Goal: Task Accomplishment & Management: Complete application form

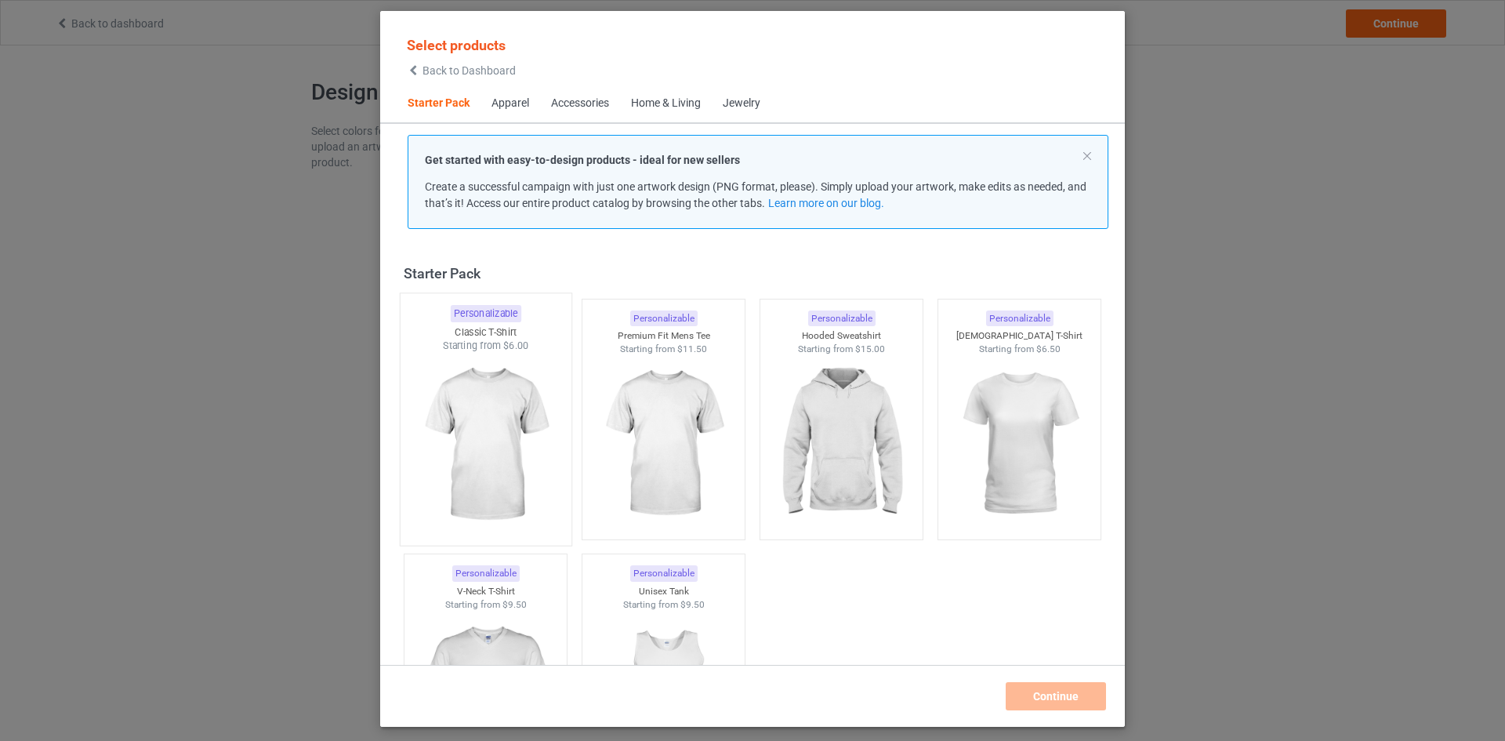
click at [492, 404] on img at bounding box center [485, 445] width 147 height 184
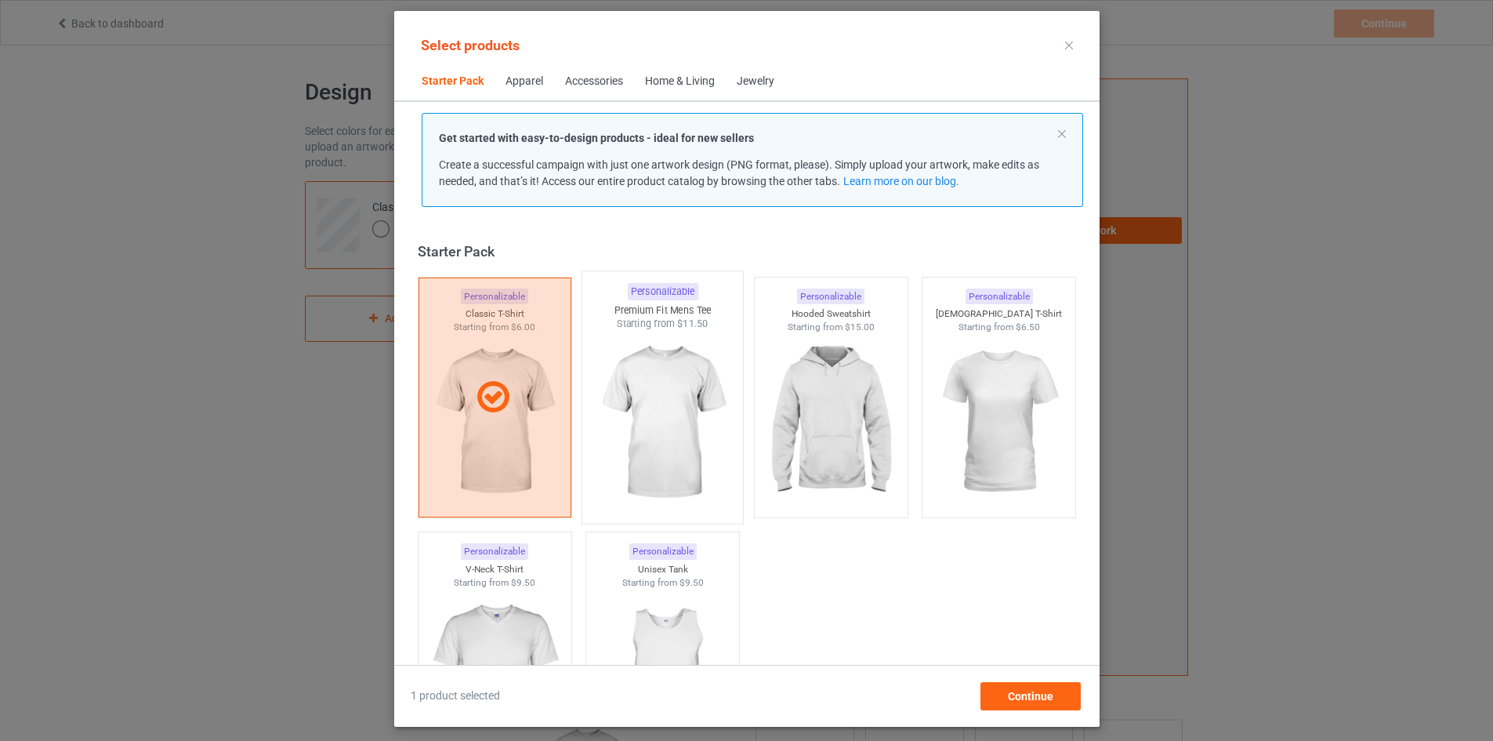
click at [736, 411] on div at bounding box center [662, 423] width 161 height 184
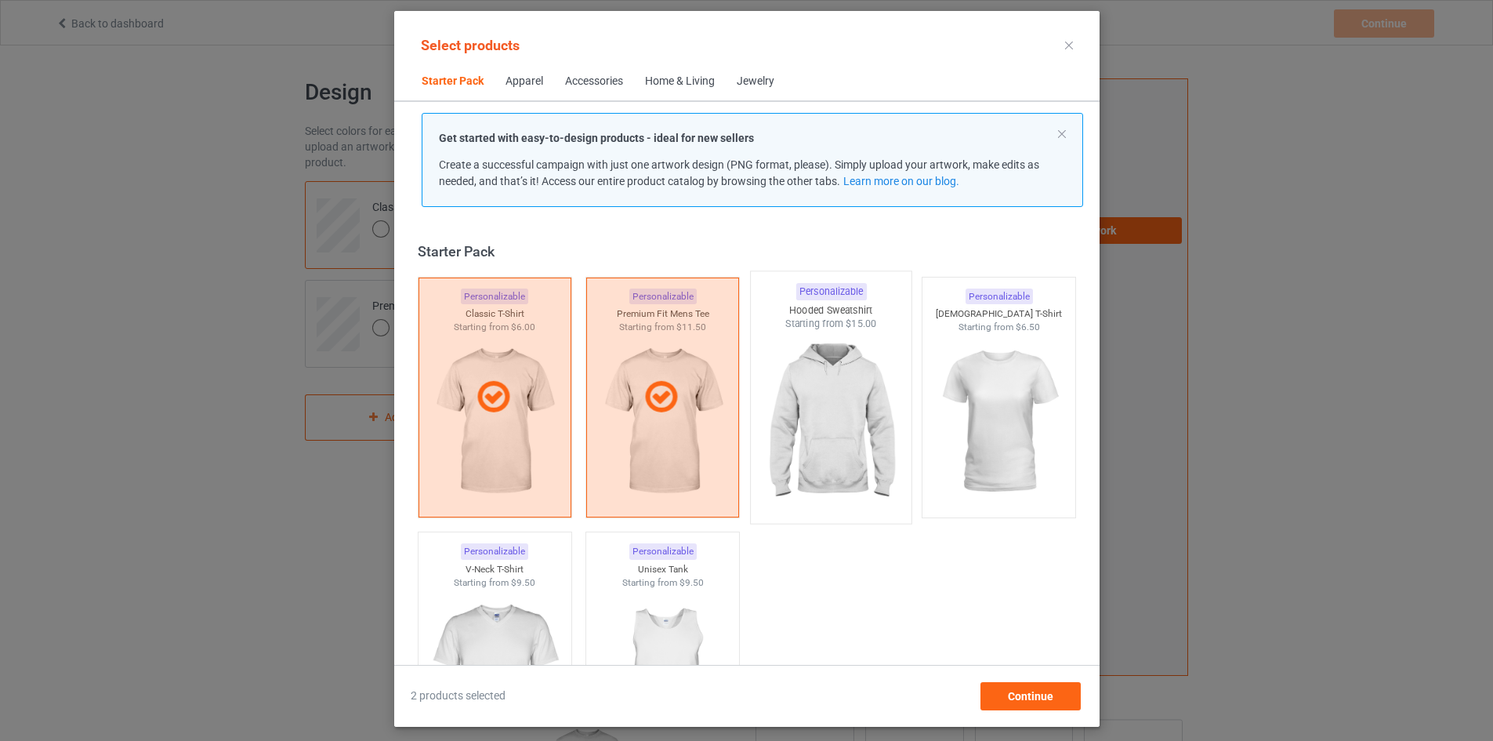
click at [782, 413] on img at bounding box center [830, 423] width 147 height 184
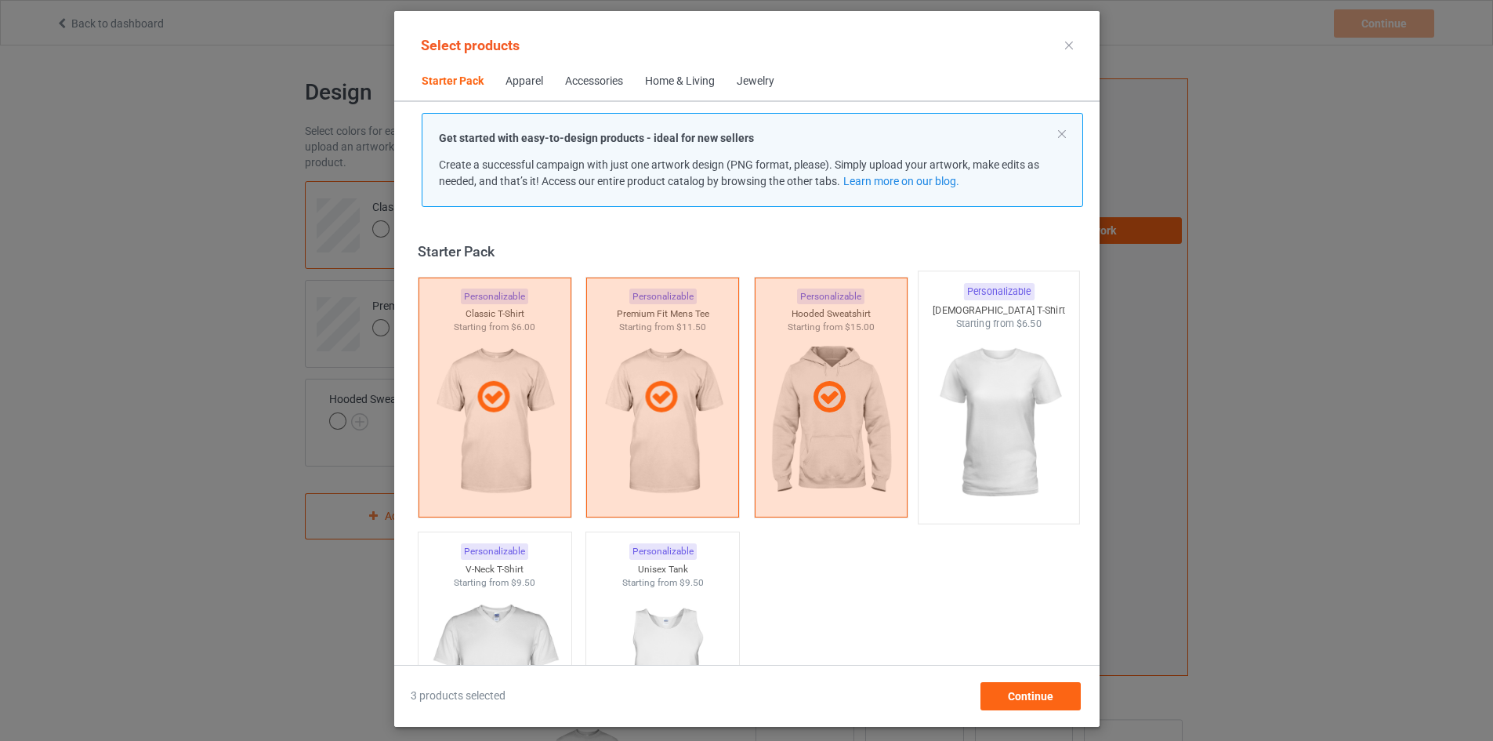
click at [964, 384] on img at bounding box center [998, 423] width 147 height 184
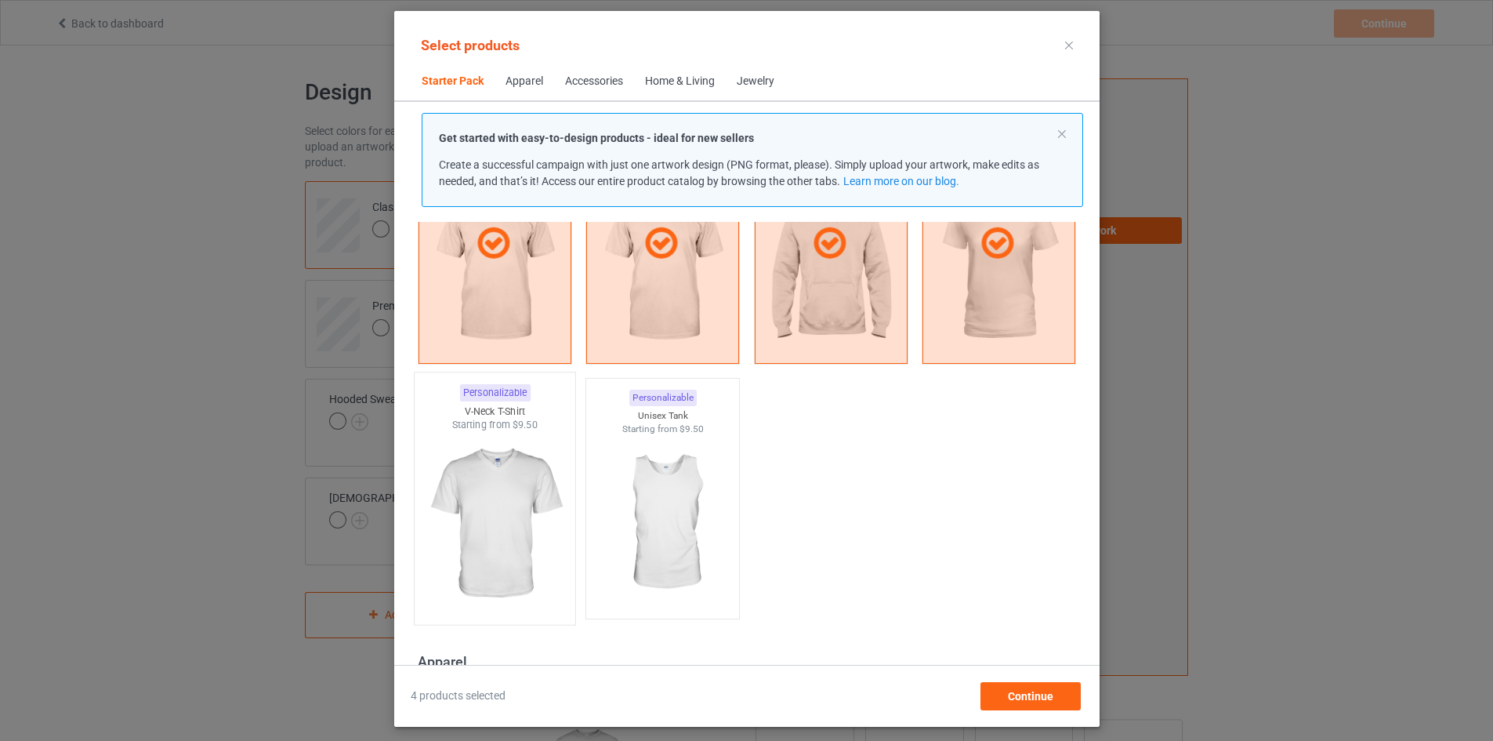
scroll to position [235, 0]
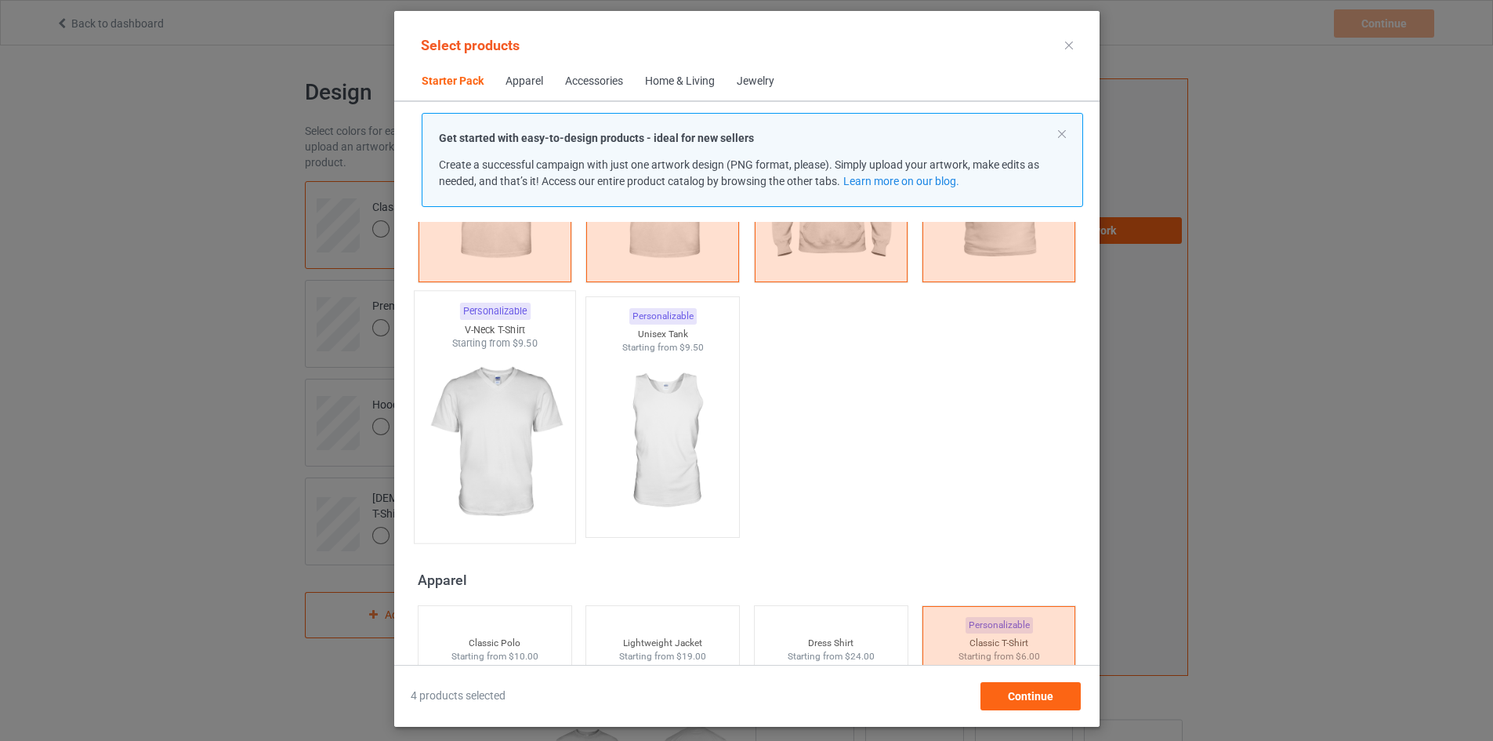
click at [495, 417] on img at bounding box center [494, 442] width 147 height 184
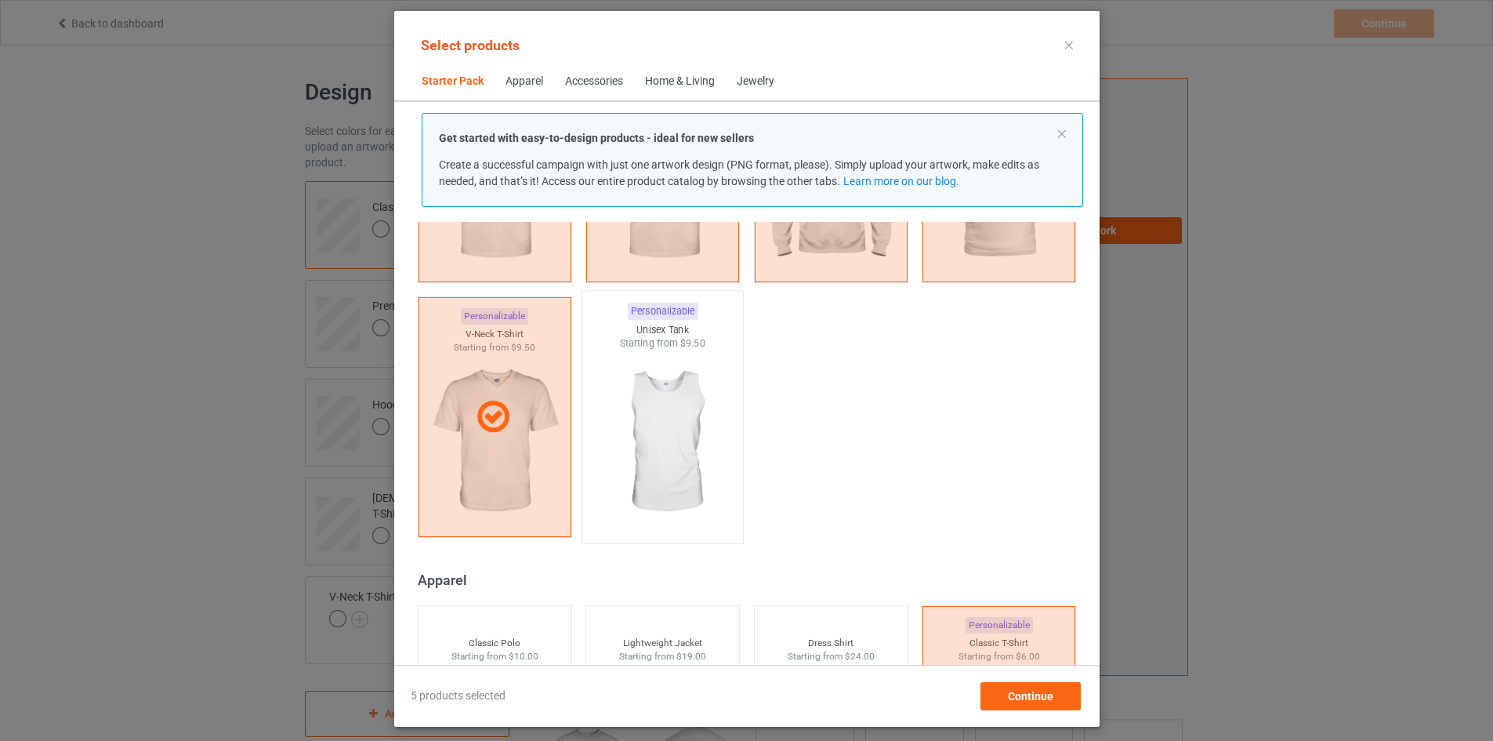
click at [630, 434] on img at bounding box center [662, 442] width 147 height 184
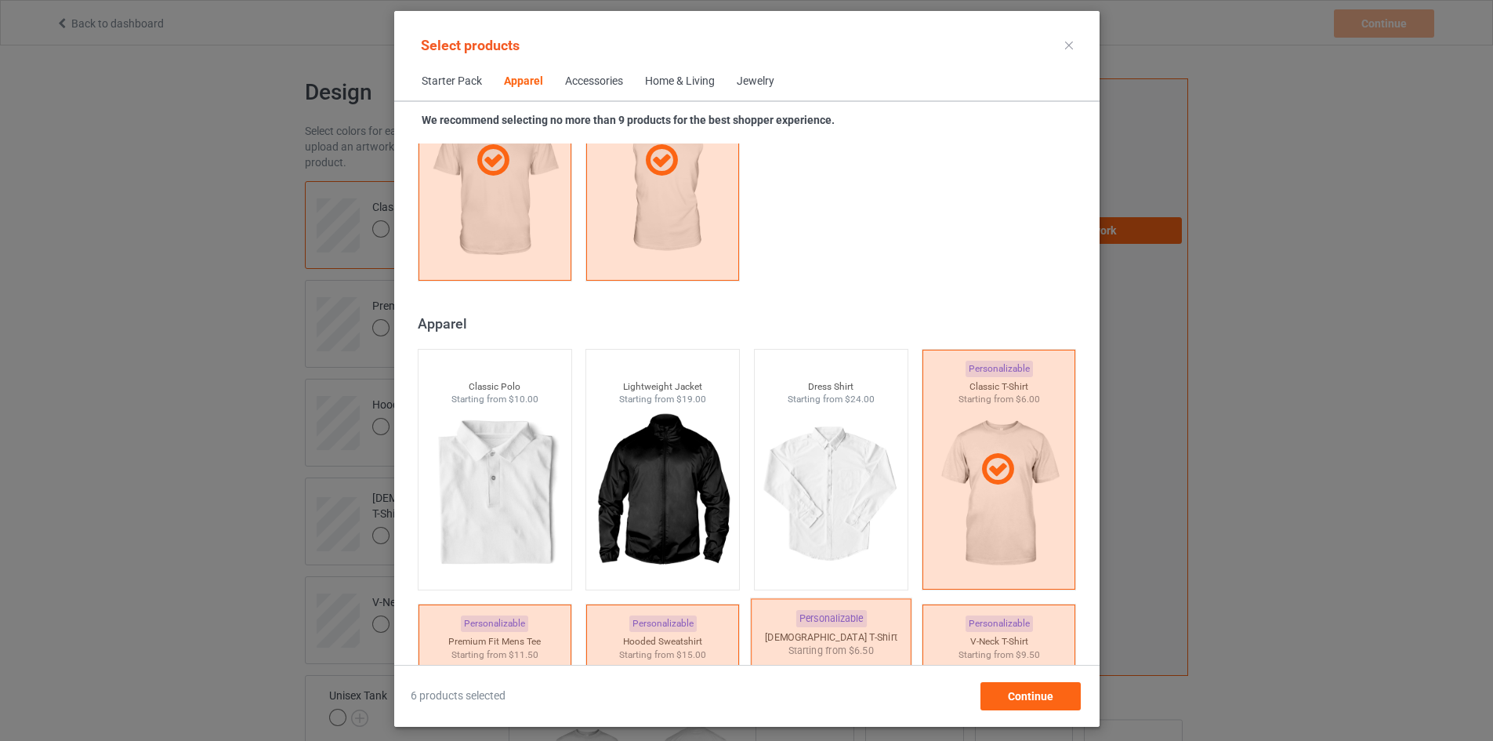
scroll to position [705, 0]
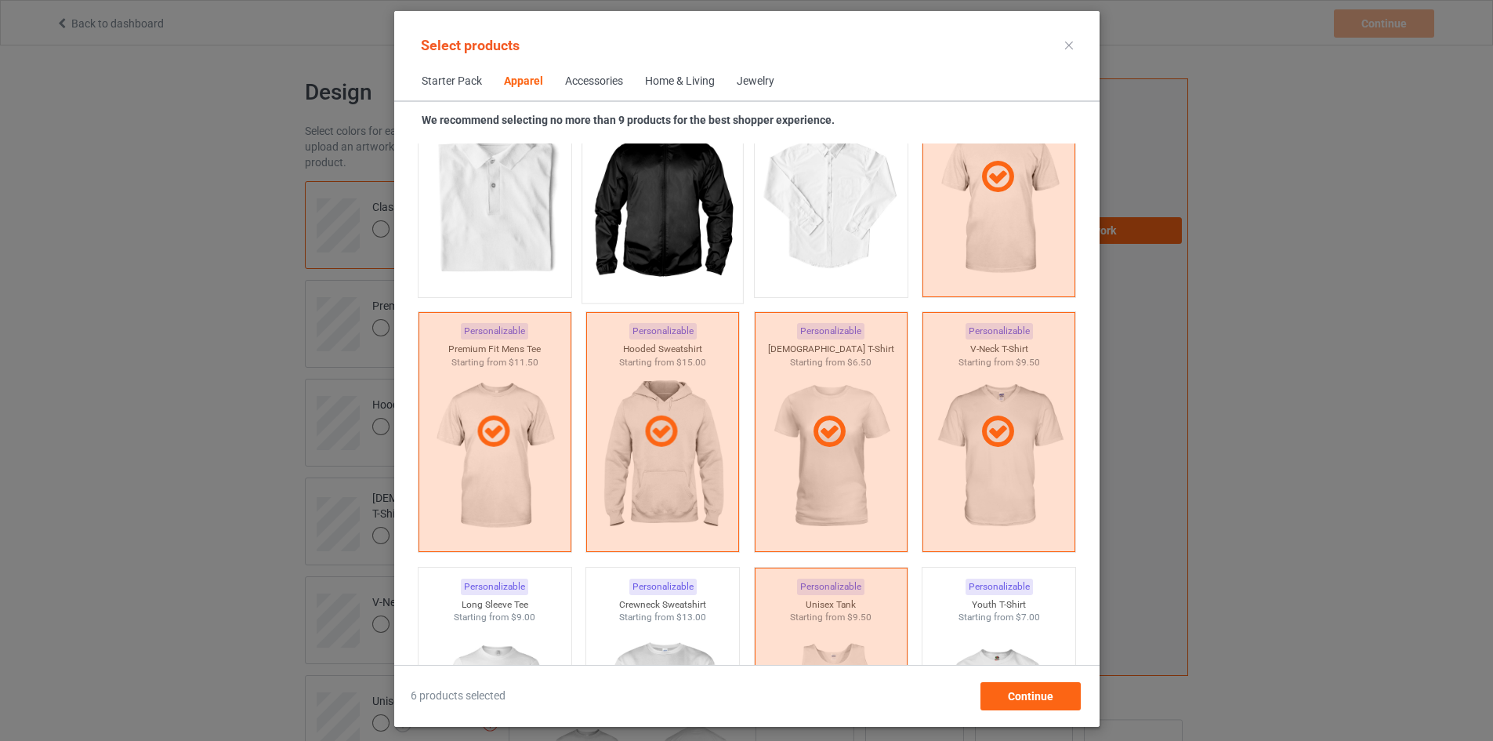
click at [642, 231] on img at bounding box center [662, 203] width 147 height 184
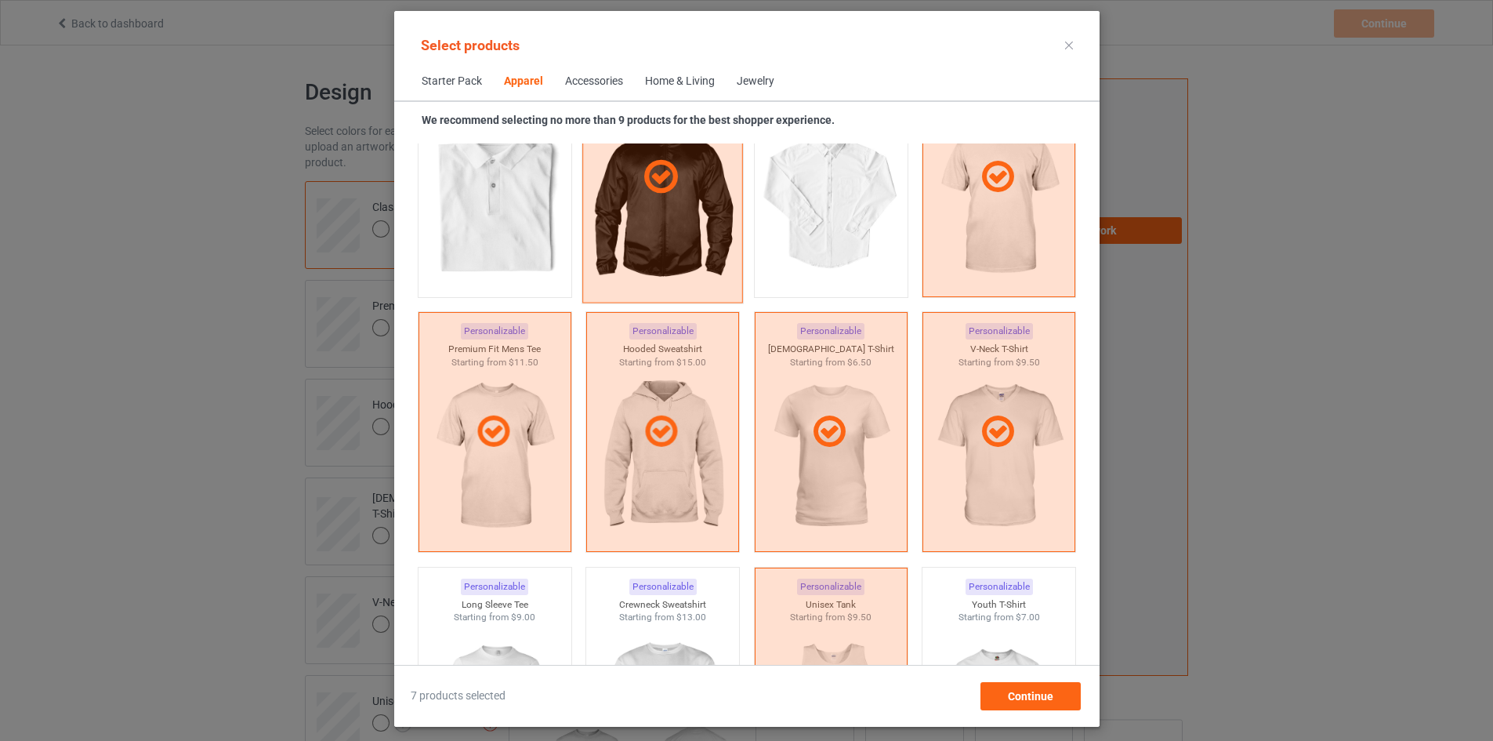
click at [635, 248] on div at bounding box center [662, 177] width 161 height 252
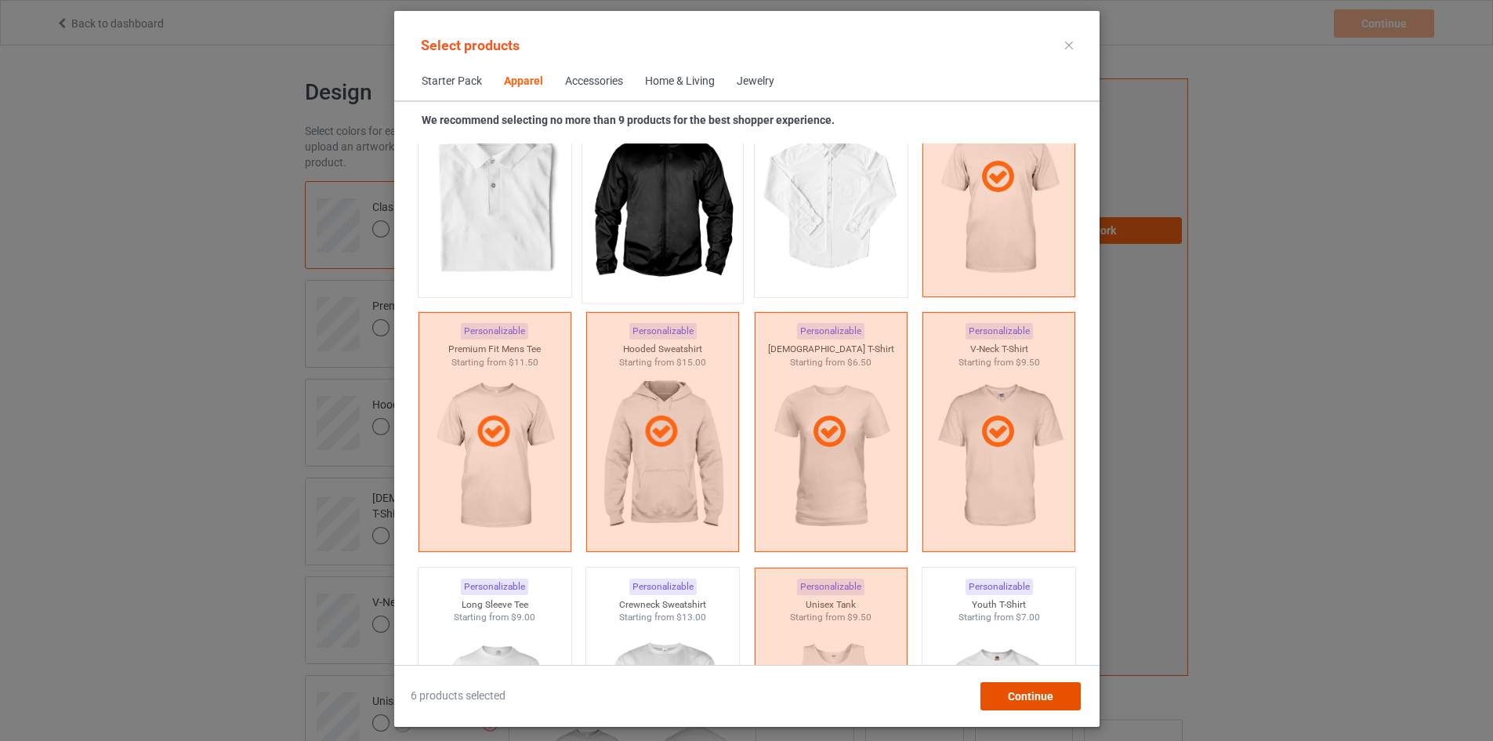
click at [1053, 692] on span "Continue" at bounding box center [1029, 696] width 45 height 13
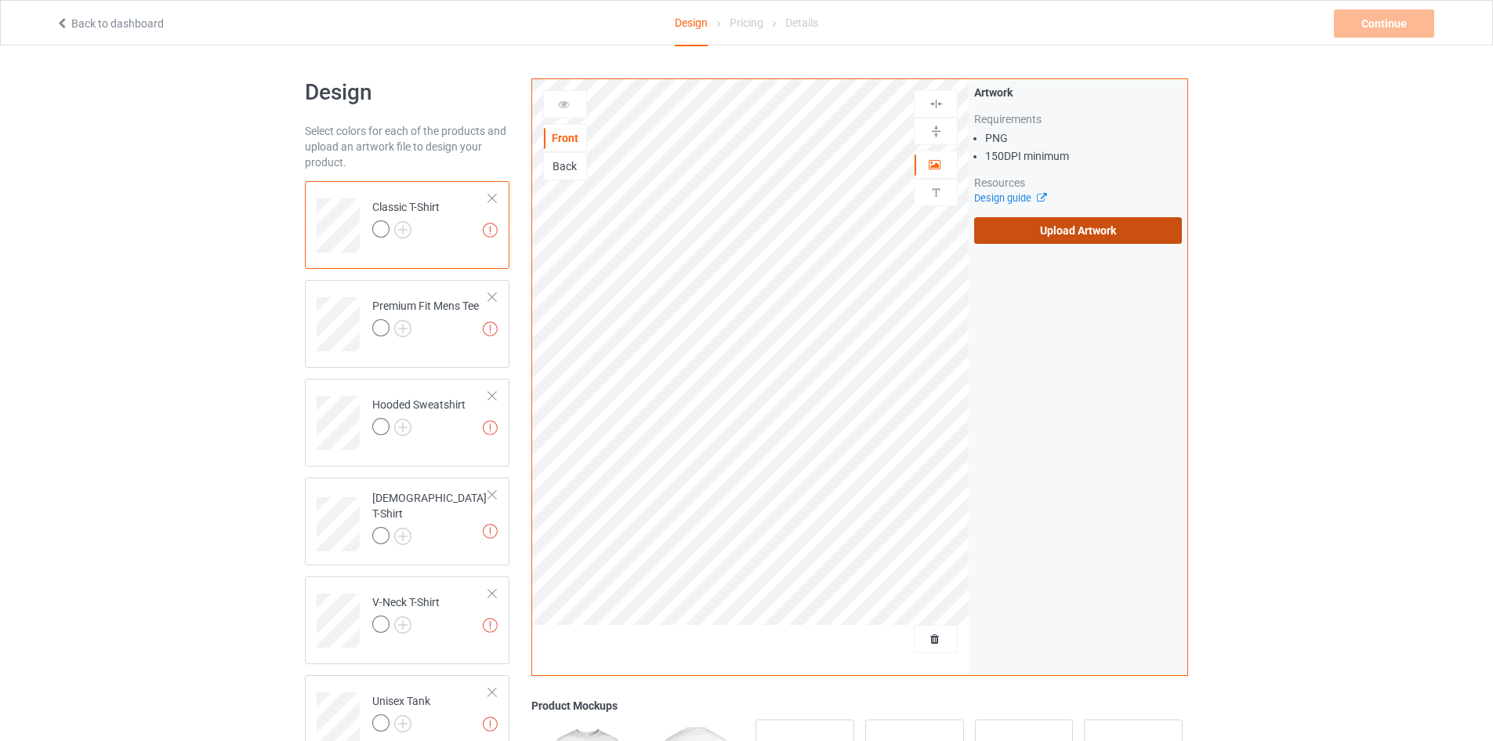
click at [1087, 223] on label "Upload Artwork" at bounding box center [1078, 230] width 208 height 27
click at [0, 0] on input "Upload Artwork" at bounding box center [0, 0] width 0 height 0
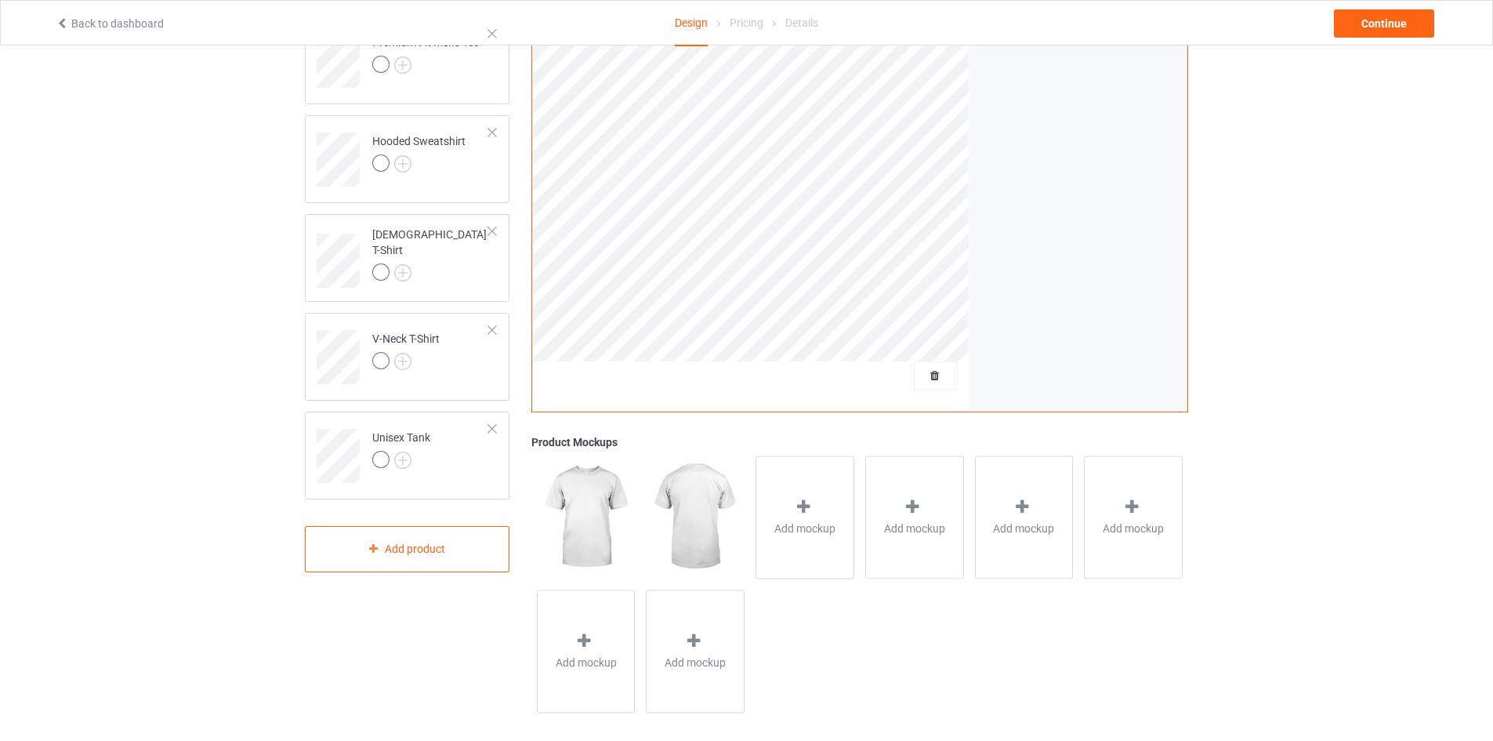
scroll to position [275, 0]
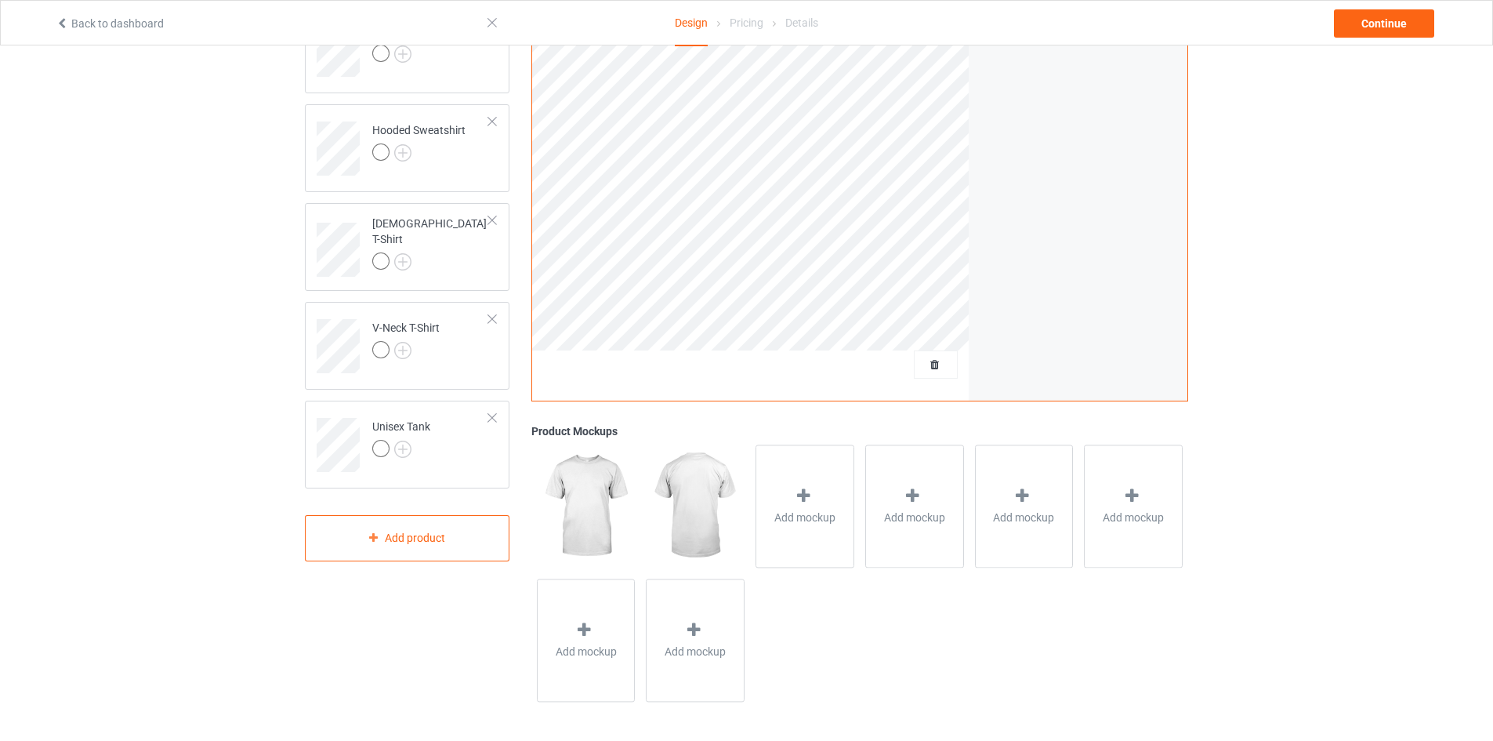
click at [599, 501] on img at bounding box center [586, 505] width 98 height 122
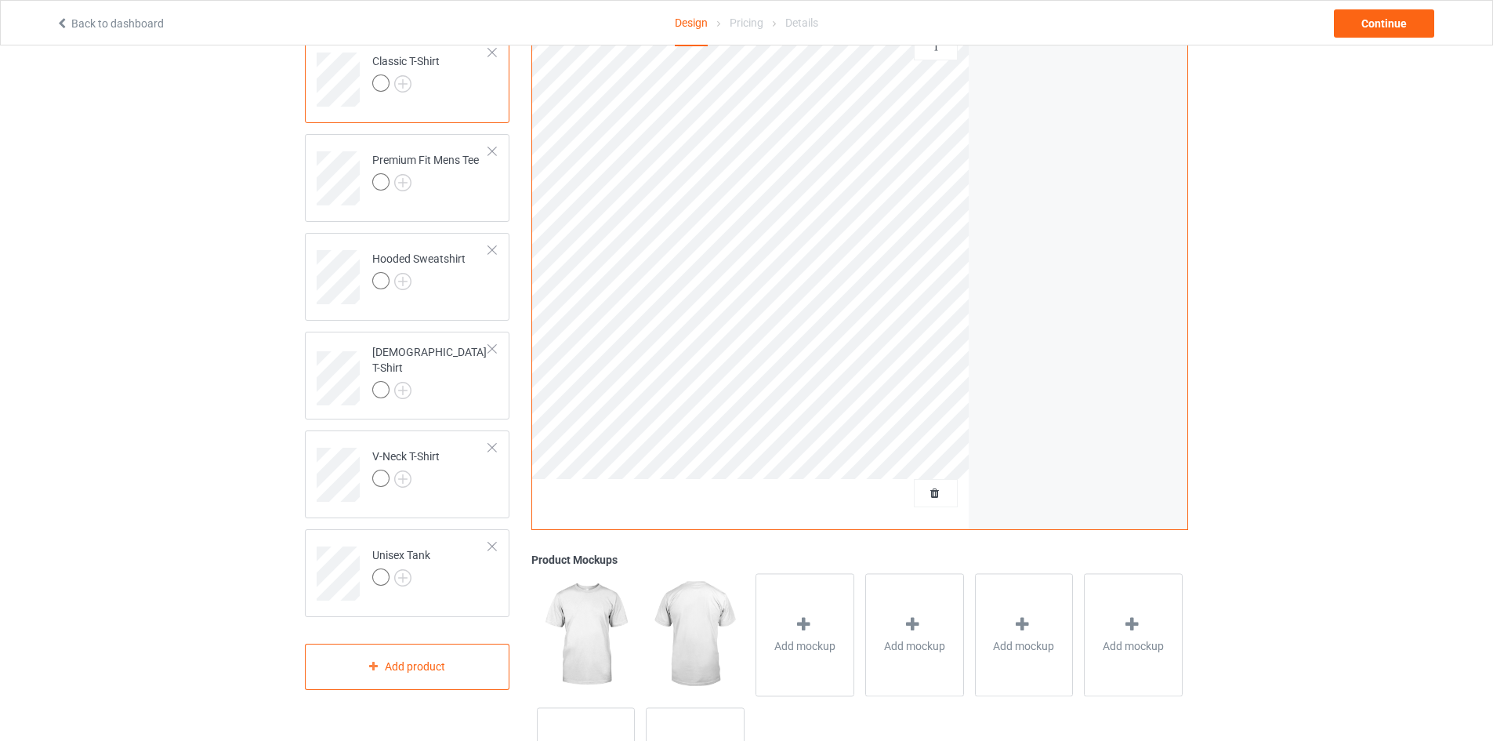
scroll to position [0, 0]
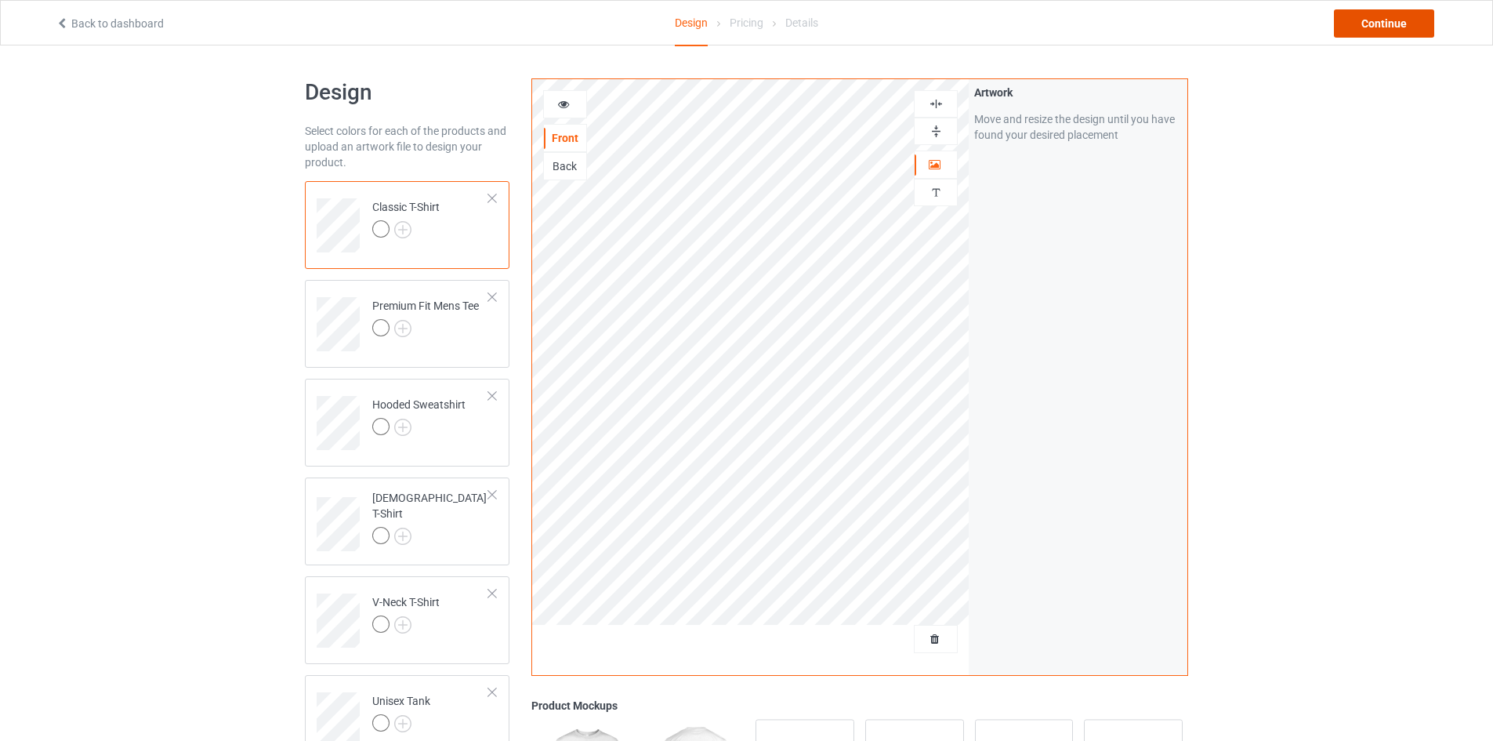
click at [1407, 20] on div "Continue" at bounding box center [1384, 23] width 100 height 28
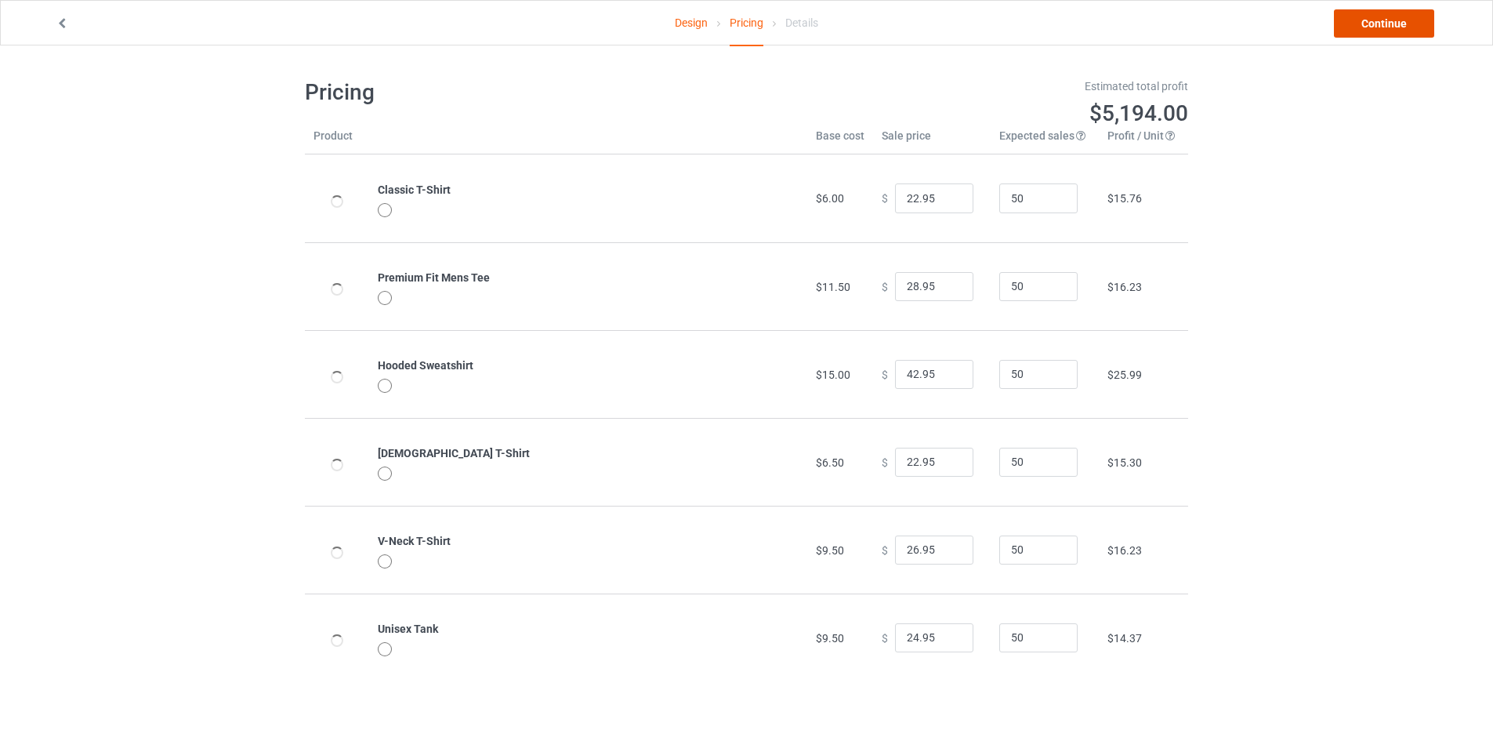
click at [1385, 14] on link "Continue" at bounding box center [1384, 23] width 100 height 28
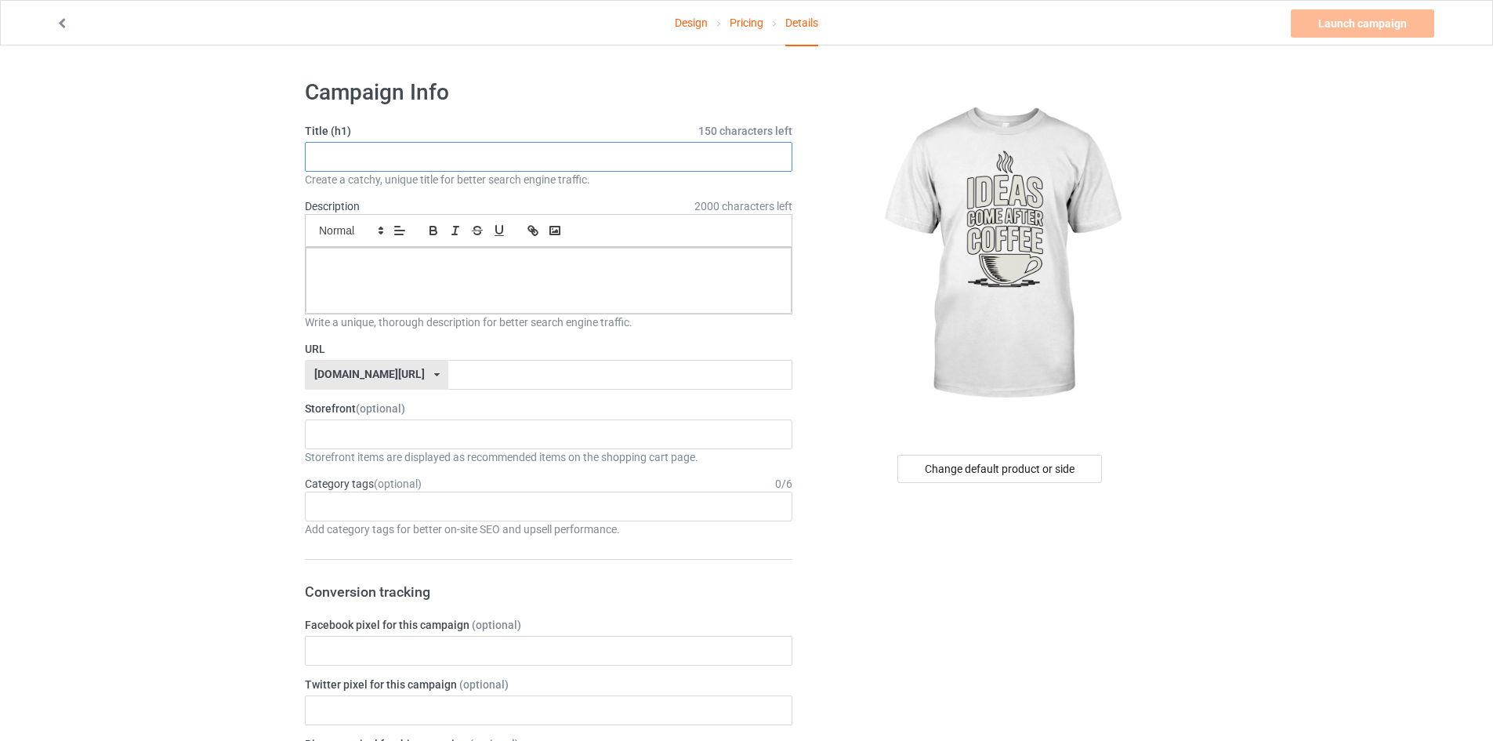
click at [415, 165] on input "text" at bounding box center [549, 157] width 488 height 30
click at [764, 128] on span "150 characters left" at bounding box center [745, 131] width 94 height 16
click at [372, 433] on div "No result found" at bounding box center [549, 434] width 488 height 30
click at [396, 375] on div "[DOMAIN_NAME][URL] [DOMAIN_NAME][URL] 587d0d41cee36fd012c64a69" at bounding box center [376, 375] width 143 height 30
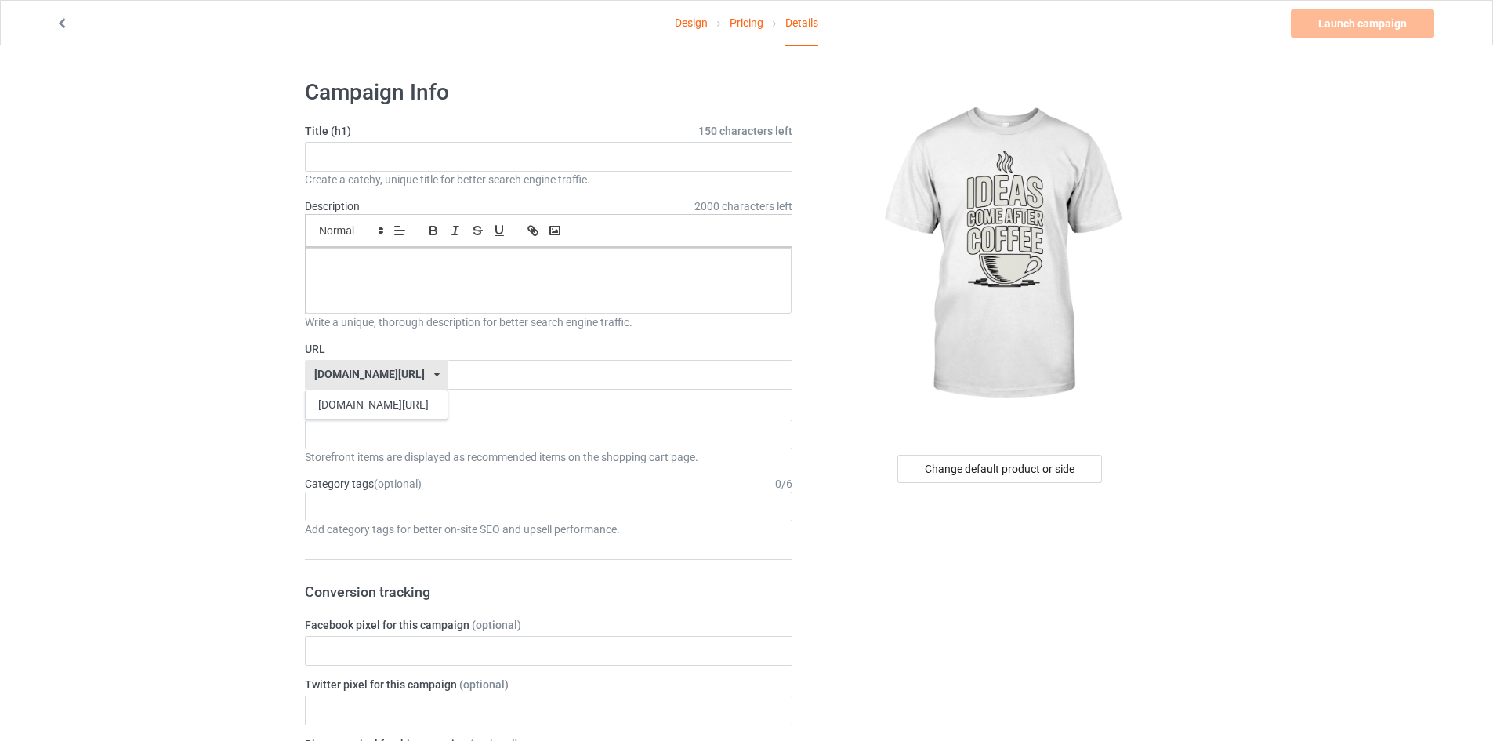
click at [709, 277] on div at bounding box center [549, 281] width 486 height 66
click at [423, 430] on div "No result found" at bounding box center [549, 434] width 488 height 30
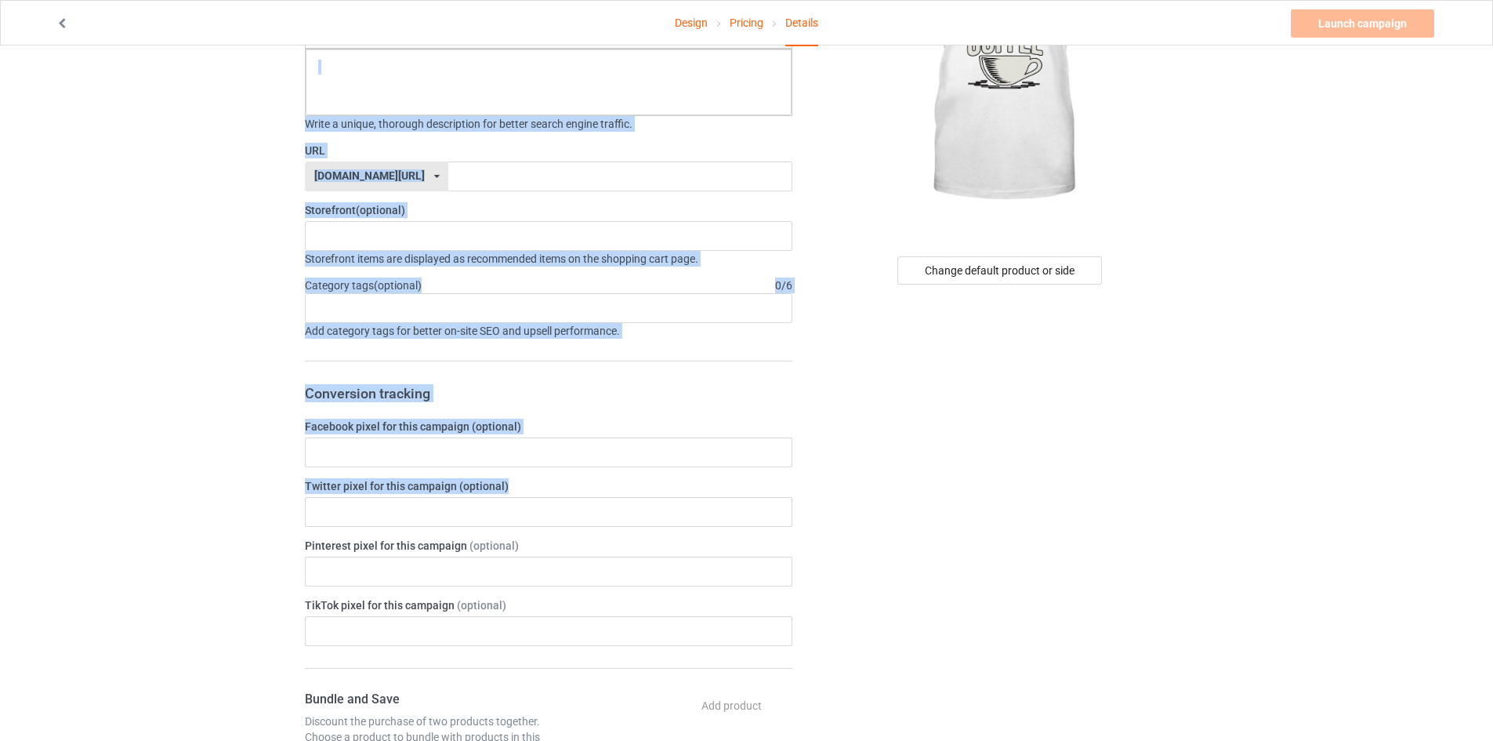
scroll to position [235, 0]
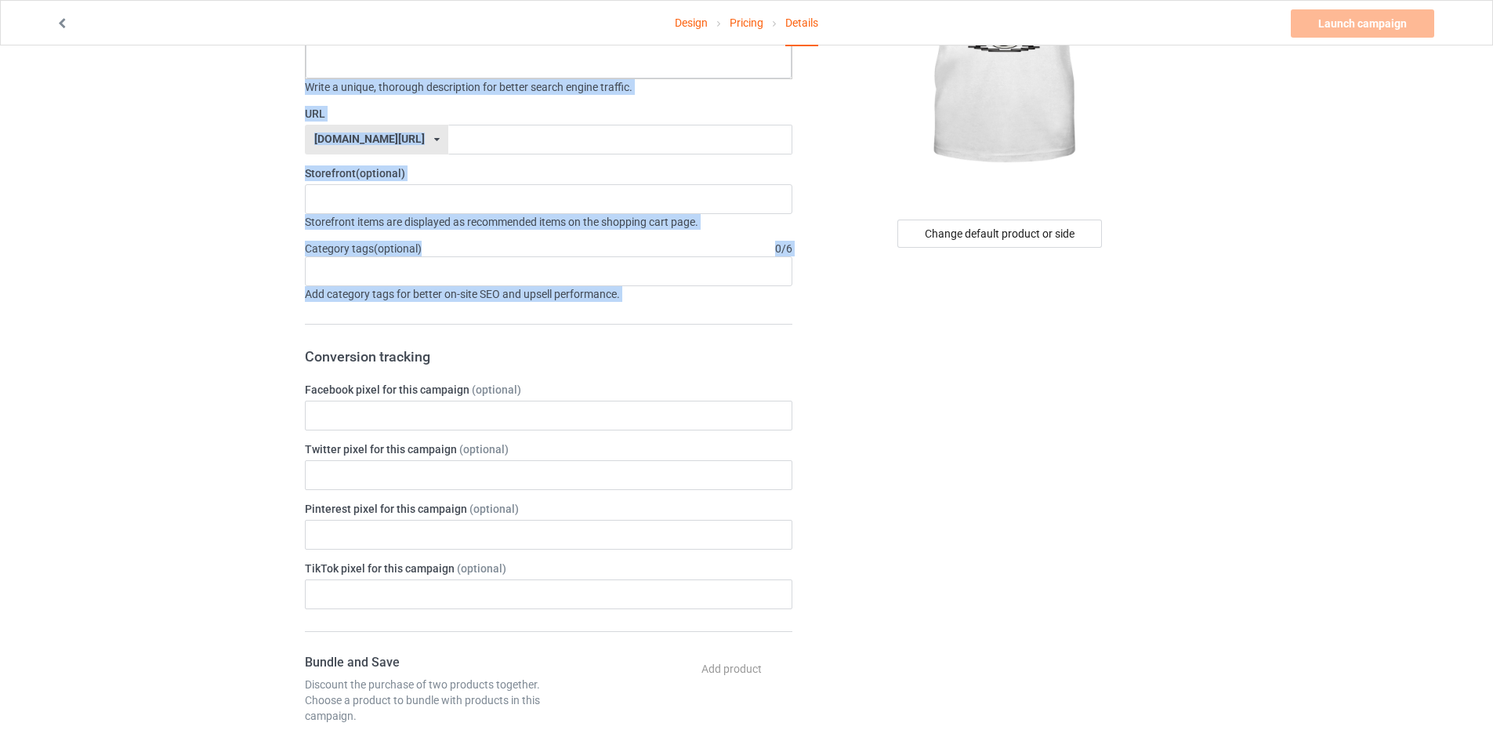
drag, startPoint x: 289, startPoint y: 93, endPoint x: 548, endPoint y: 307, distance: 335.7
click at [548, 307] on div "Design Pricing Details Launch campaign Please enter campaign title Campaign Inf…" at bounding box center [746, 622] width 1493 height 1625
copy div "Campaign Info Title (h1) 150 characters left Create a catchy, unique title for …"
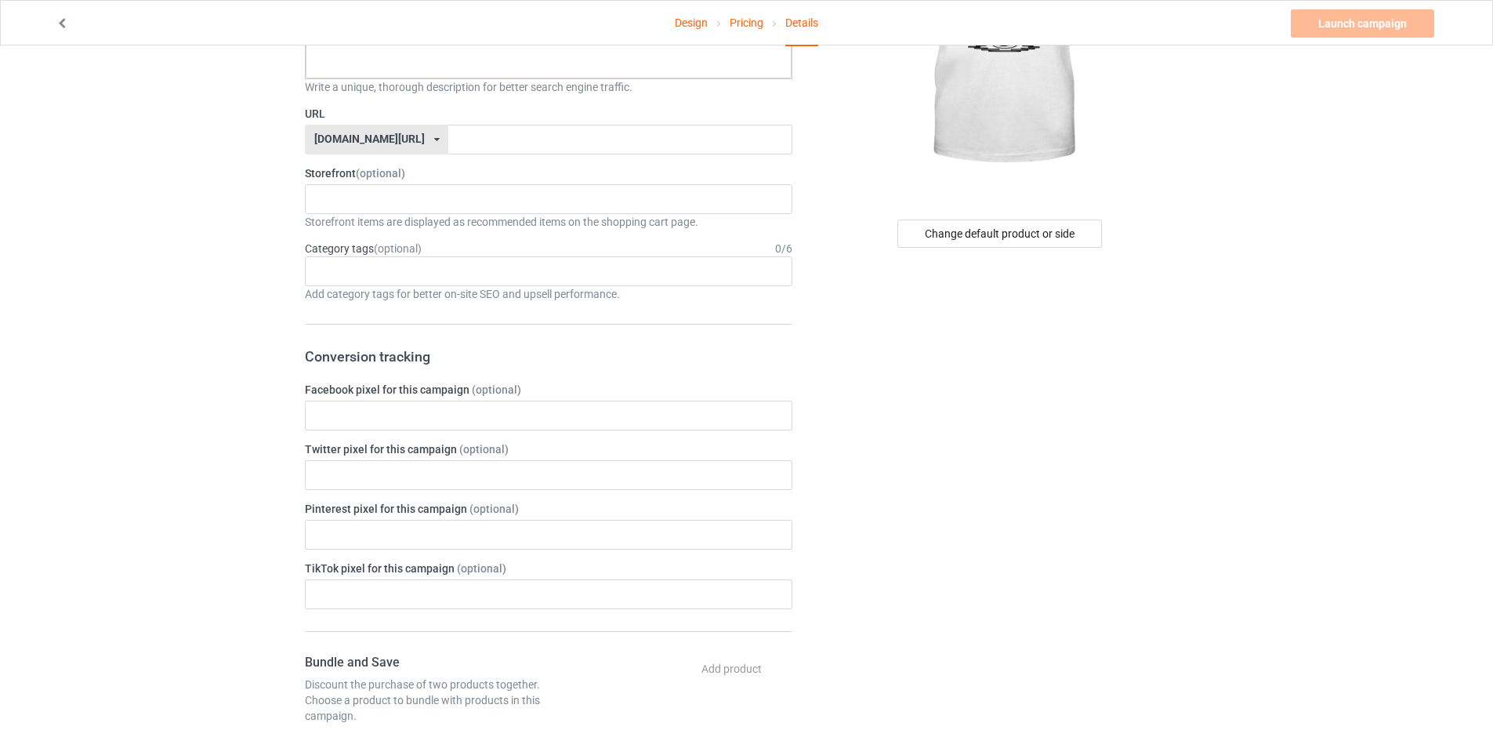
click at [958, 379] on div "Change default product or side" at bounding box center [1001, 622] width 396 height 1581
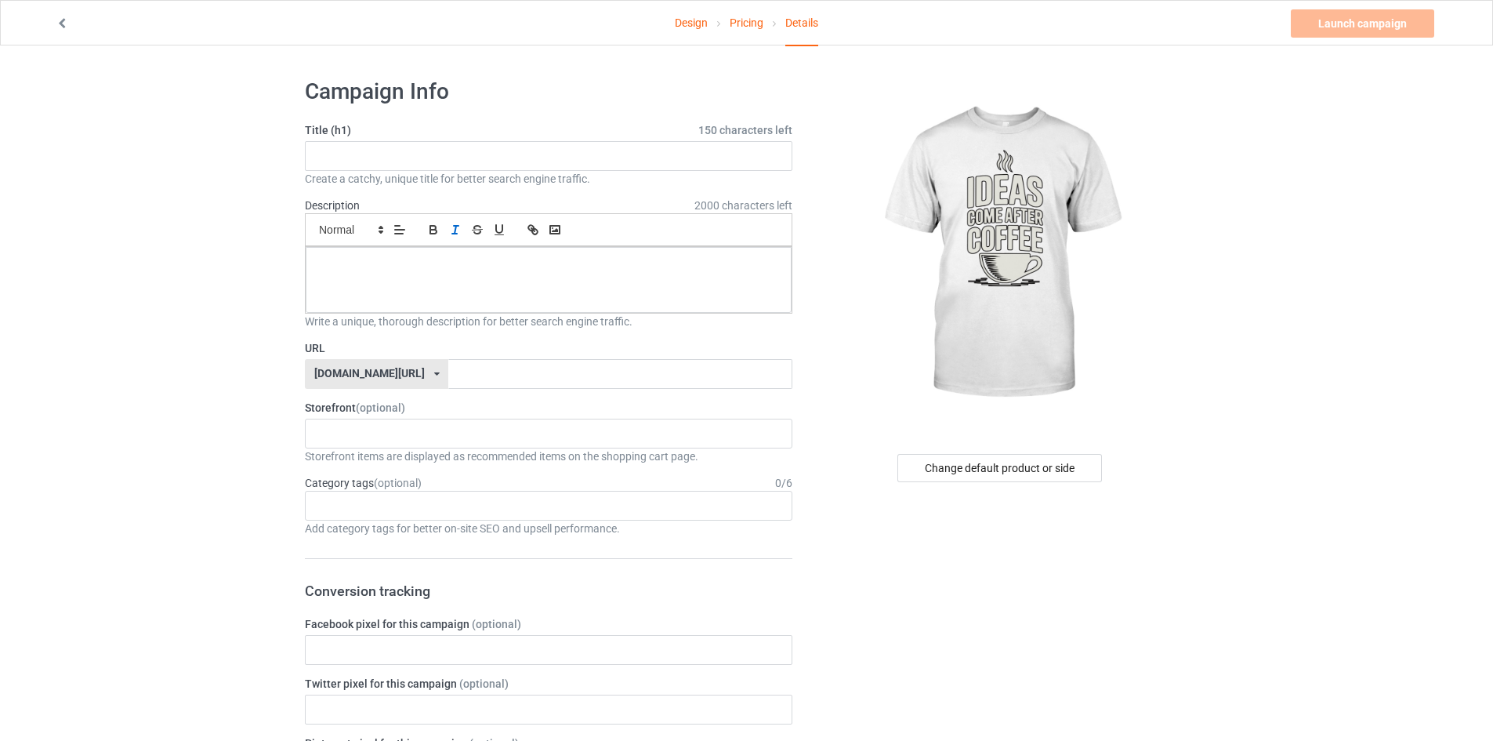
scroll to position [0, 0]
click at [444, 169] on input "text" at bounding box center [549, 157] width 488 height 30
paste input "Coffee Typography T-Shirt – Stylish Graphic Tee for Coffee Lovers & Caffeine Fa…"
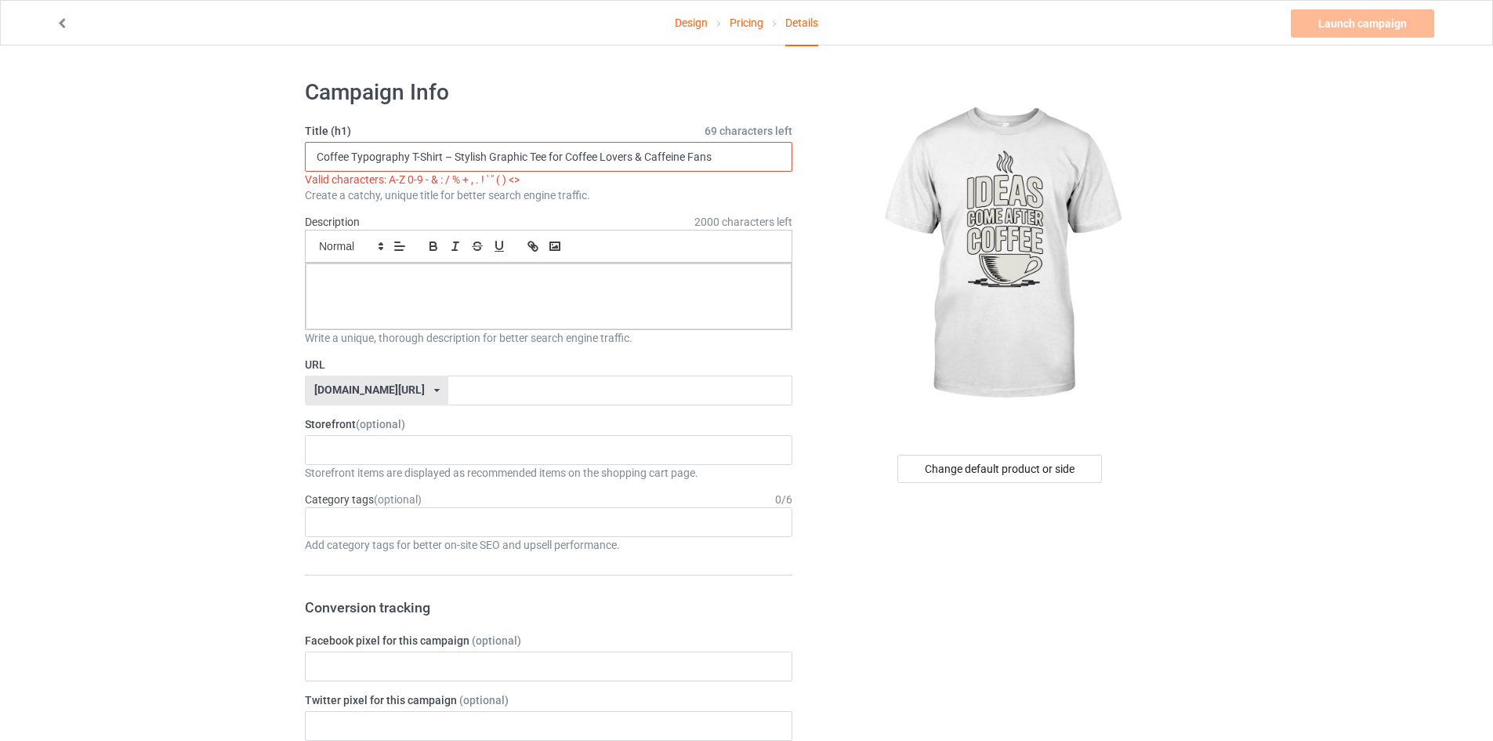
click at [451, 157] on input "Coffee Typography T-Shirt – Stylish Graphic Tee for Coffee Lovers & Caffeine Fa…" at bounding box center [549, 157] width 488 height 30
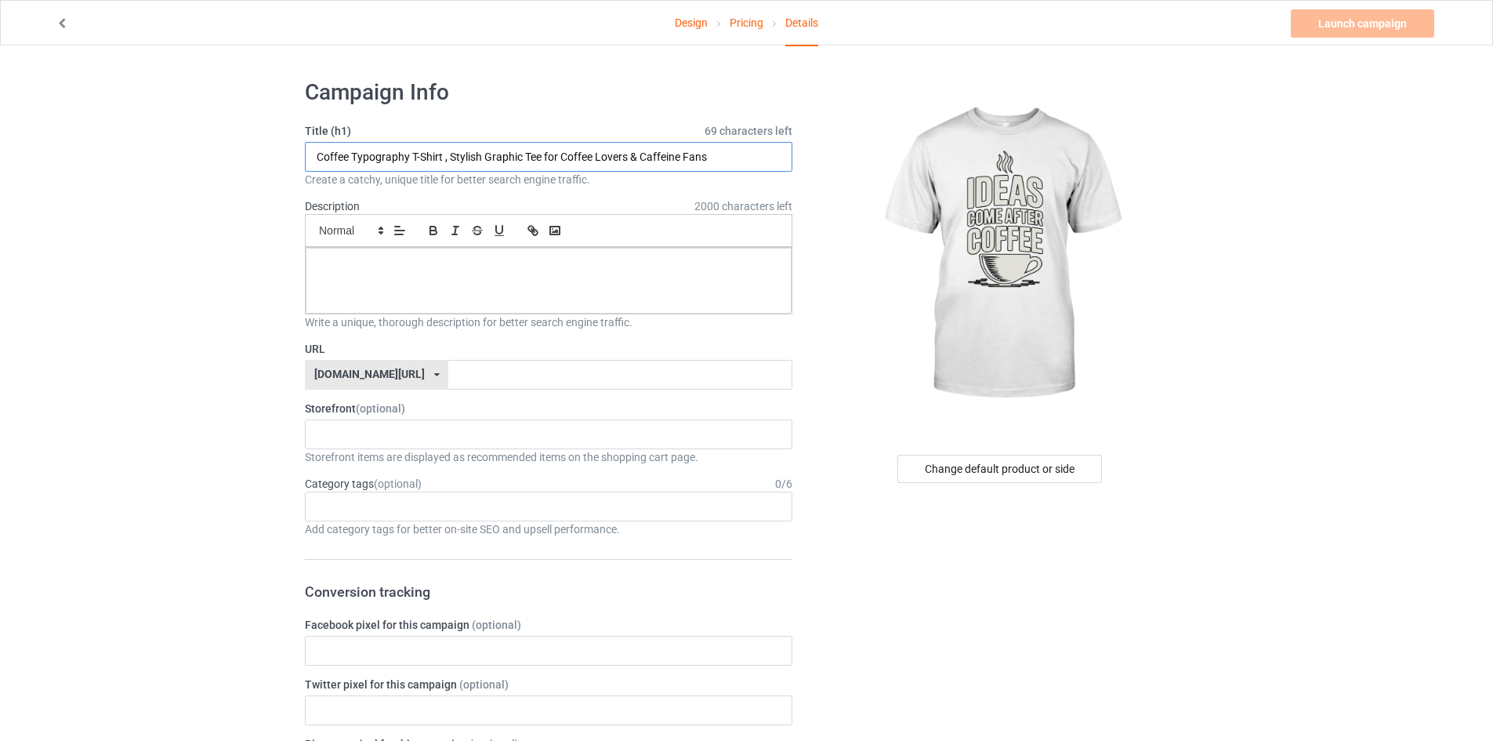
click at [724, 154] on input "Coffee Typography T-Shirt , Stylish Graphic Tee for Coffee Lovers & Caffeine Fa…" at bounding box center [549, 157] width 488 height 30
type input "Coffee Typography T-Shirt , Stylish Graphic Tee for Coffee Lovers & Caffeine Fa…"
click at [404, 294] on div at bounding box center [549, 281] width 486 height 66
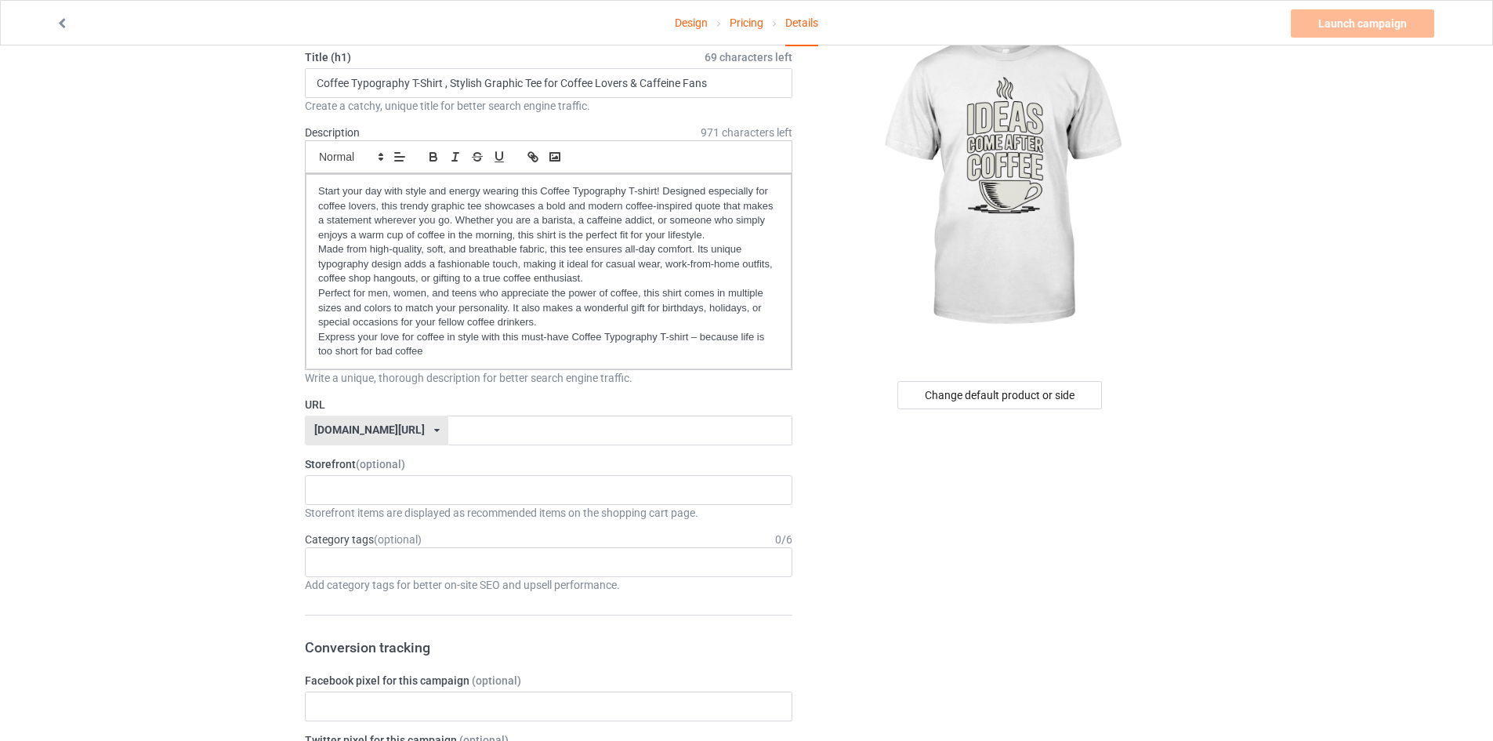
scroll to position [78, 0]
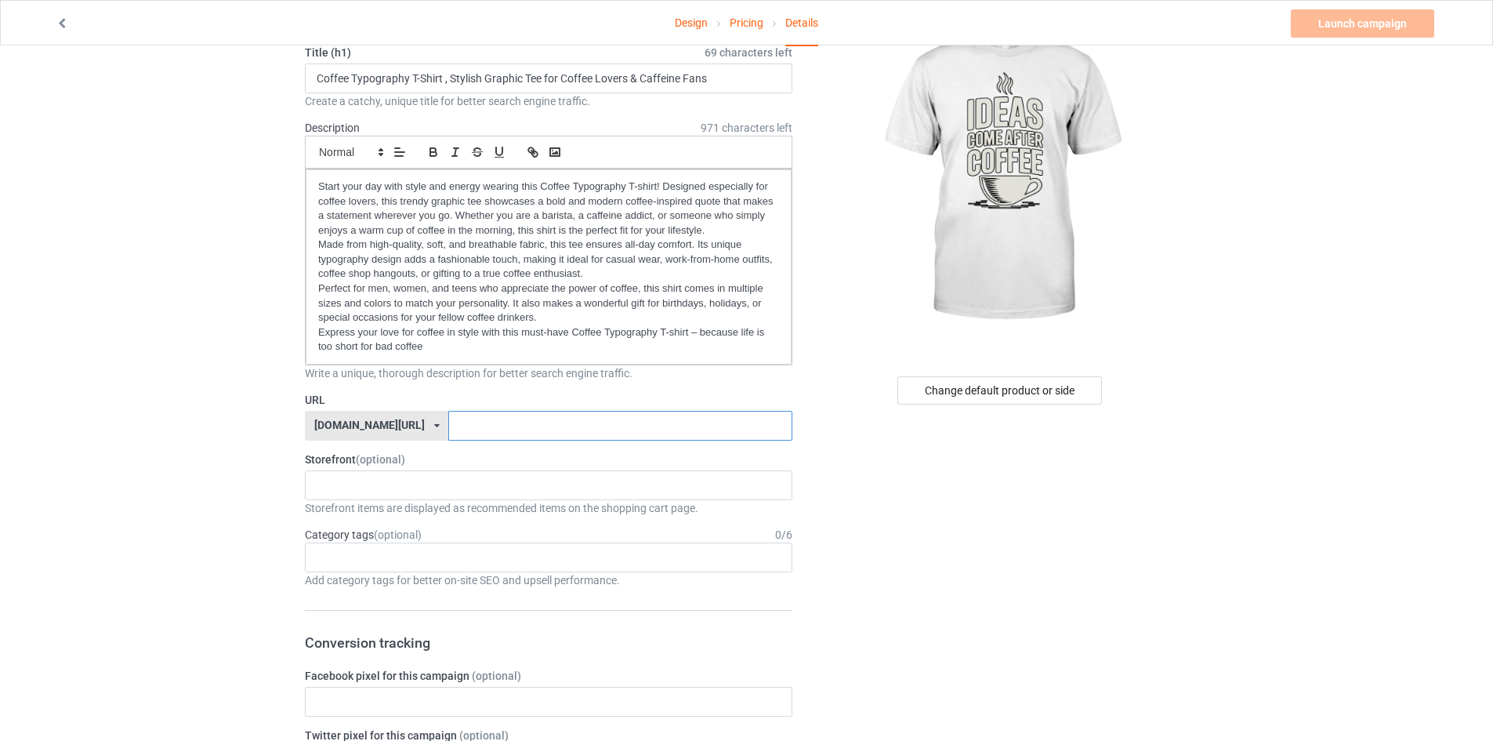
click at [506, 419] on input "text" at bounding box center [619, 426] width 343 height 30
paste input "coffee-typography-shirt"
type input "coffee-typography-shirt"
click at [448, 426] on input "coffee-typography-shirt" at bounding box center [619, 426] width 343 height 30
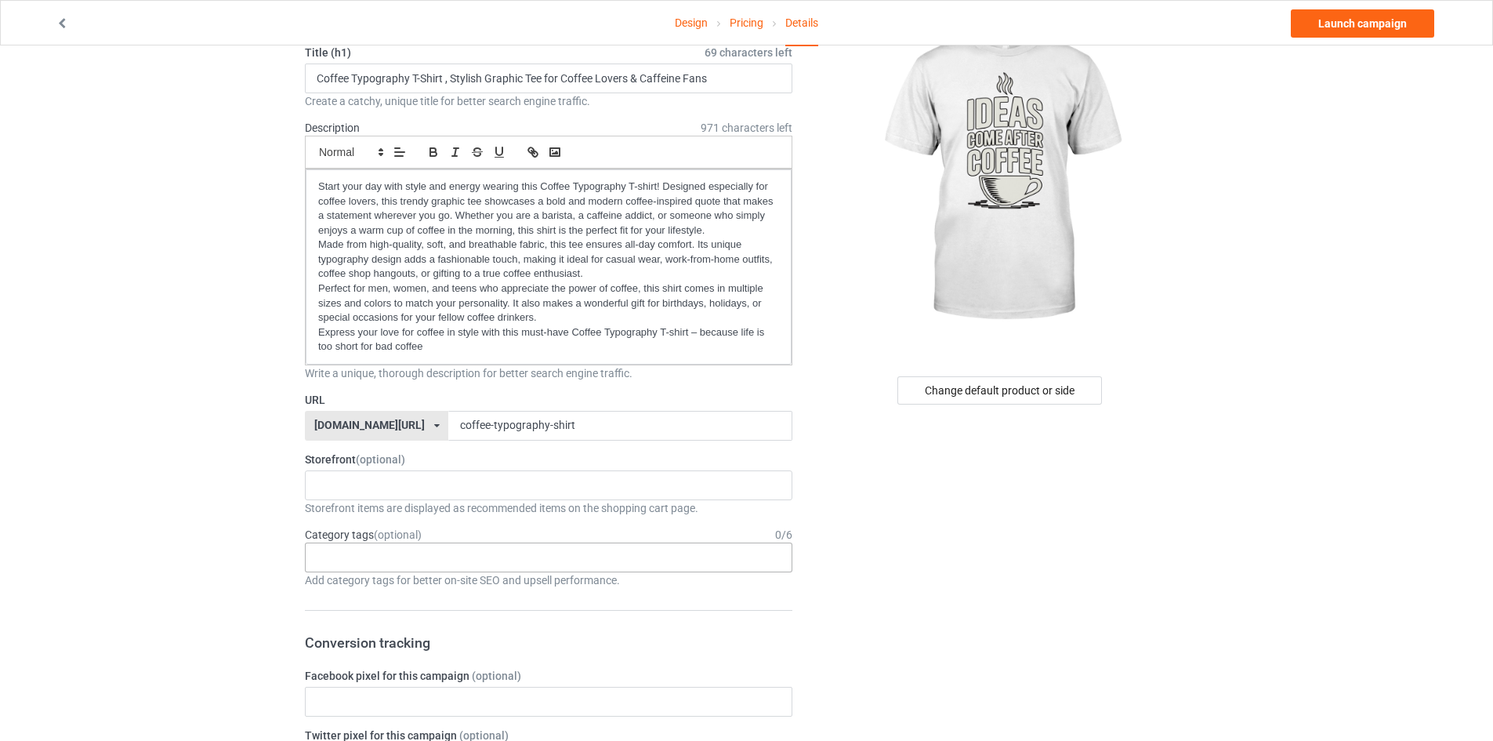
click at [430, 557] on div "Age > [DEMOGRAPHIC_DATA] > 1 Age > [DEMOGRAPHIC_DATA] Months > 1 Month Age > [D…" at bounding box center [549, 557] width 488 height 30
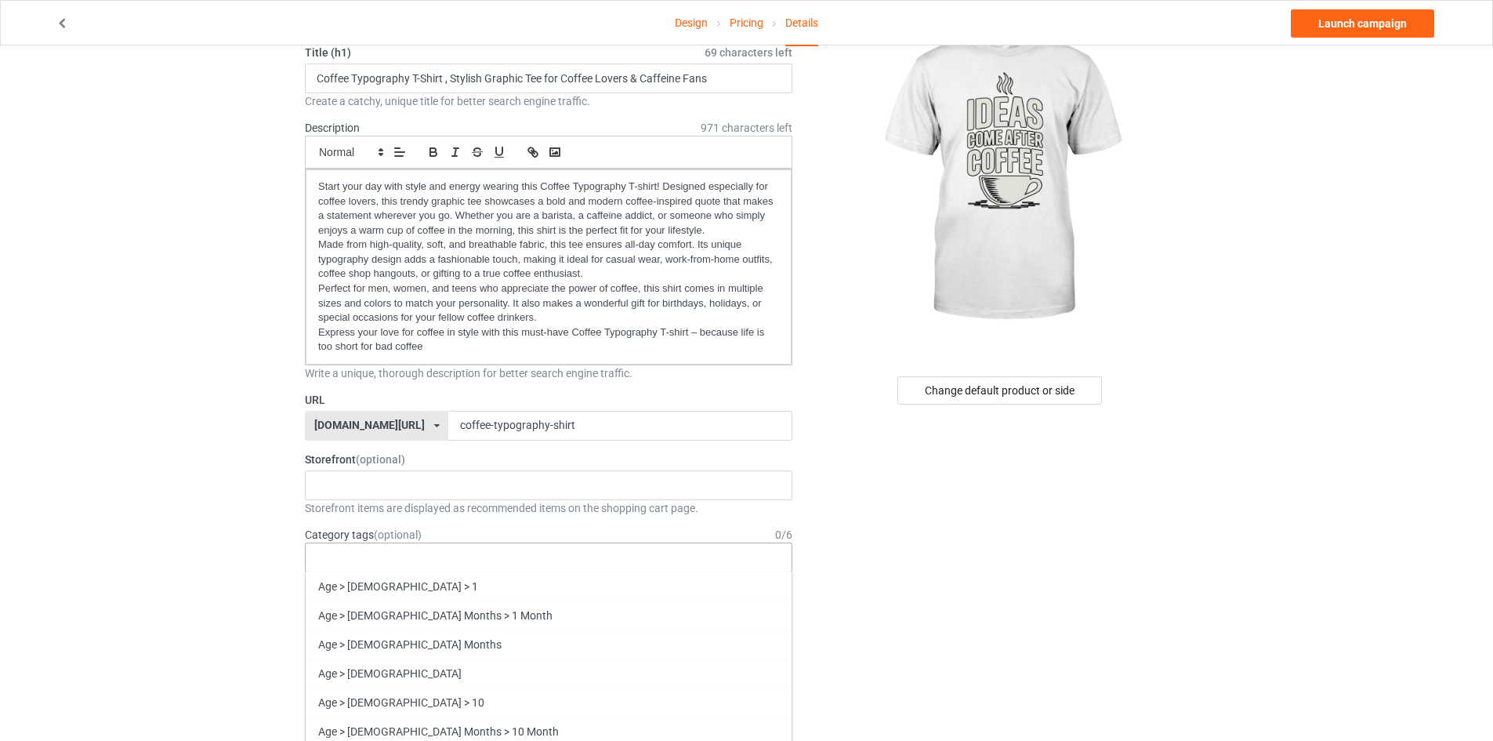
click at [438, 555] on div "Age > [DEMOGRAPHIC_DATA] > 1 Age > [DEMOGRAPHIC_DATA] Months > 1 Month Age > [D…" at bounding box center [549, 557] width 488 height 30
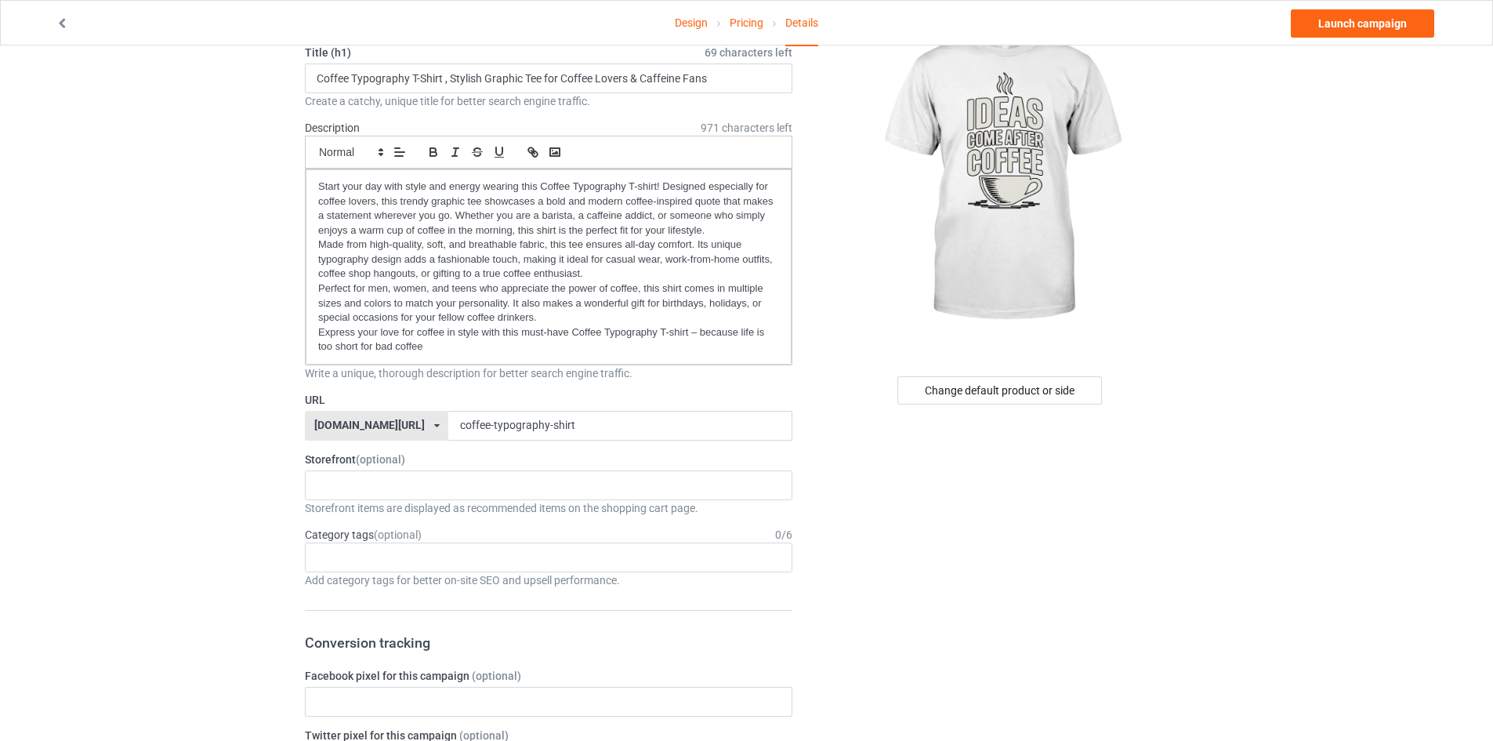
click at [382, 481] on div "No result found" at bounding box center [549, 485] width 488 height 30
click at [420, 562] on div "Age > [DEMOGRAPHIC_DATA] > 1 Age > [DEMOGRAPHIC_DATA] Months > 1 Month Age > [D…" at bounding box center [549, 557] width 488 height 30
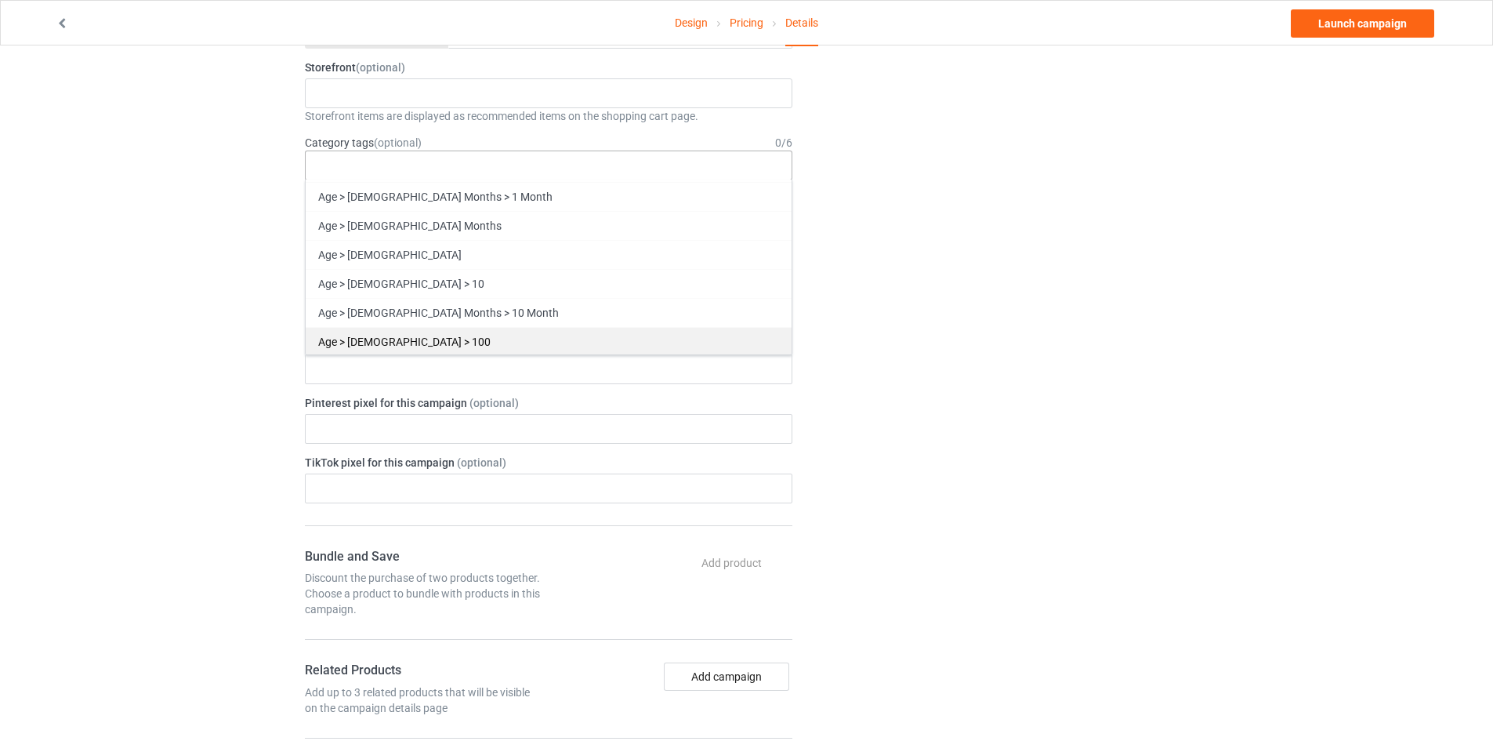
scroll to position [0, 0]
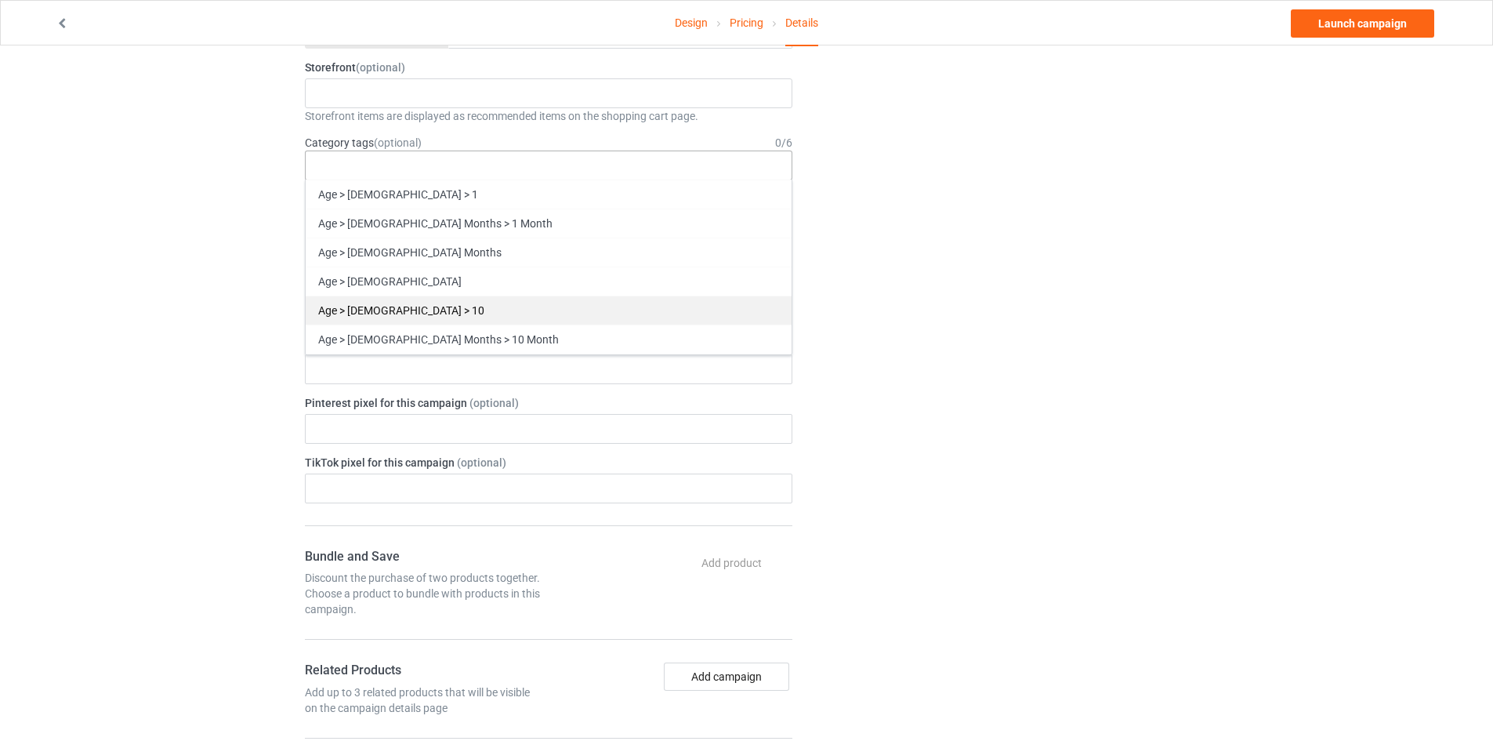
paste input "Coffee T-shirt Typography Tee Caffeine Lover Shirt Barista Graphic Tee Funny Co…"
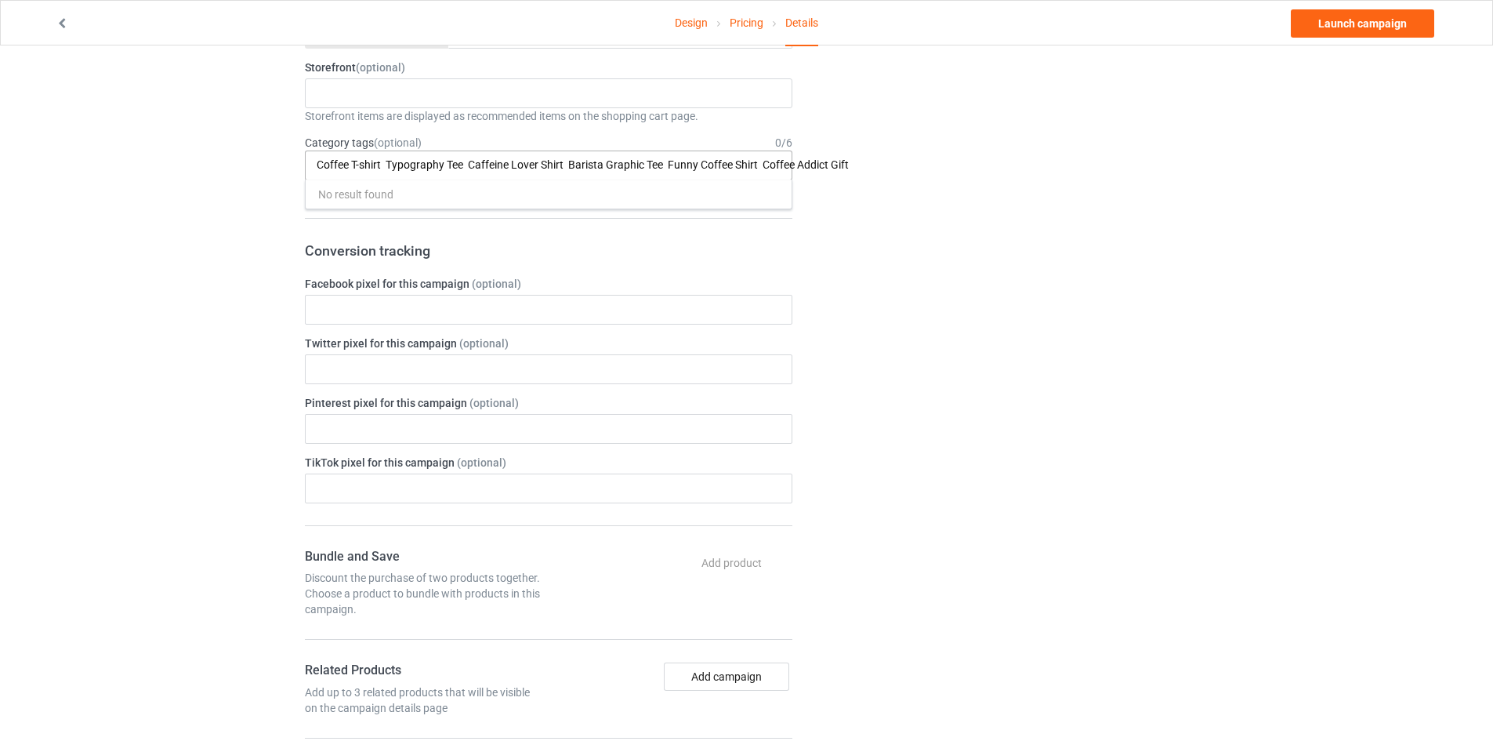
type input "Coffee T-shirt Typography Tee Caffeine Lover Shirt Barista Graphic Tee Funny Co…"
click at [773, 223] on form "Title (h1) 69 characters left Coffee Typography T-Shirt , Stylish Graphic Tee f…" at bounding box center [549, 428] width 488 height 1551
click at [822, 227] on div "Change default product or side" at bounding box center [1001, 452] width 396 height 1710
click at [905, 258] on div "Change default product or side" at bounding box center [1001, 452] width 396 height 1710
paste input "Coffee T-shirt Typography Tee Caffeine Lover Shirt Barista Graphic Tee Funny Co…"
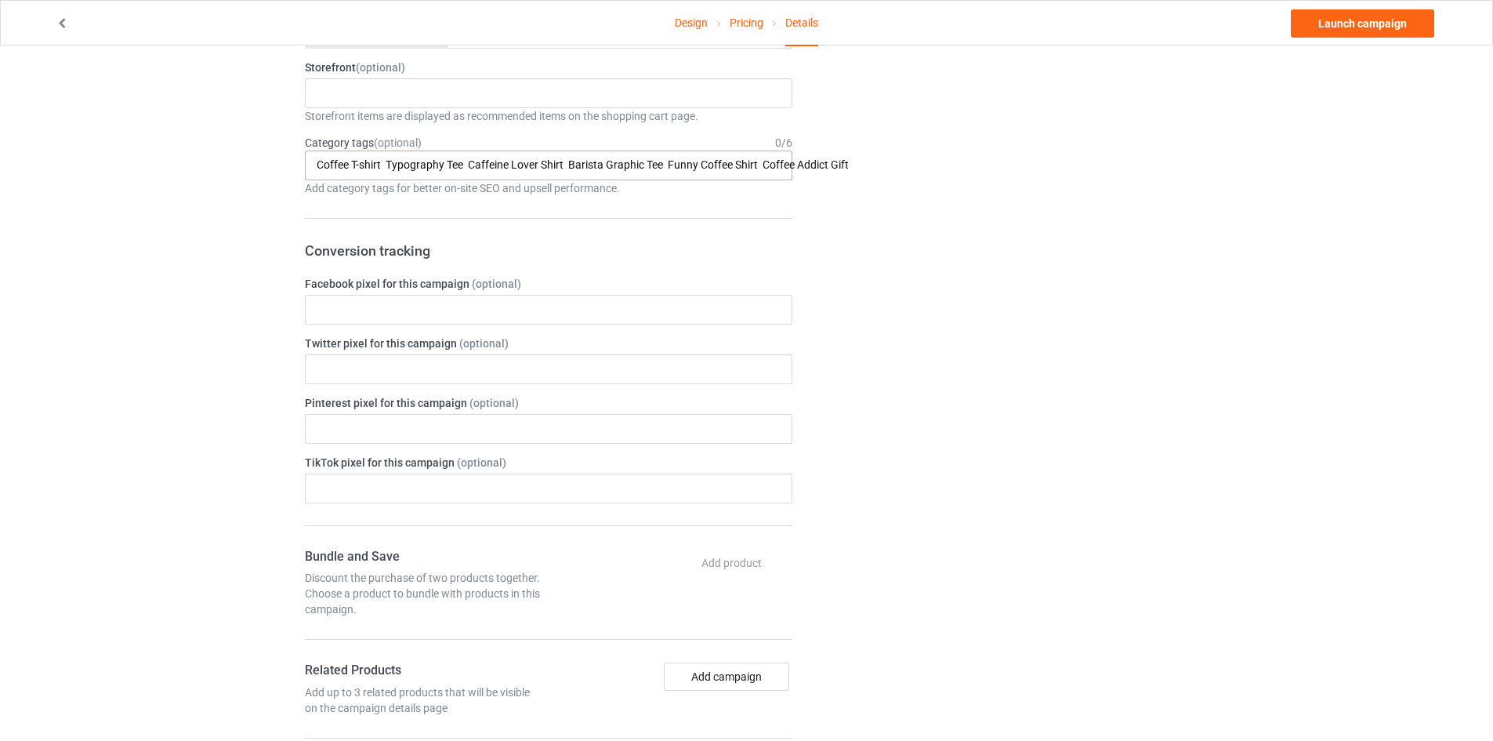
click at [385, 161] on input "Coffee T-shirt Typography Tee Caffeine Lover Shirt Barista Graphic Tee Funny Co…" at bounding box center [677, 164] width 721 height 13
drag, startPoint x: 385, startPoint y: 161, endPoint x: 912, endPoint y: 187, distance: 527.4
click at [912, 187] on div "Campaign Info Title (h1) 69 characters left Coffee Typography T-Shirt , Stylish…" at bounding box center [746, 452] width 905 height 1710
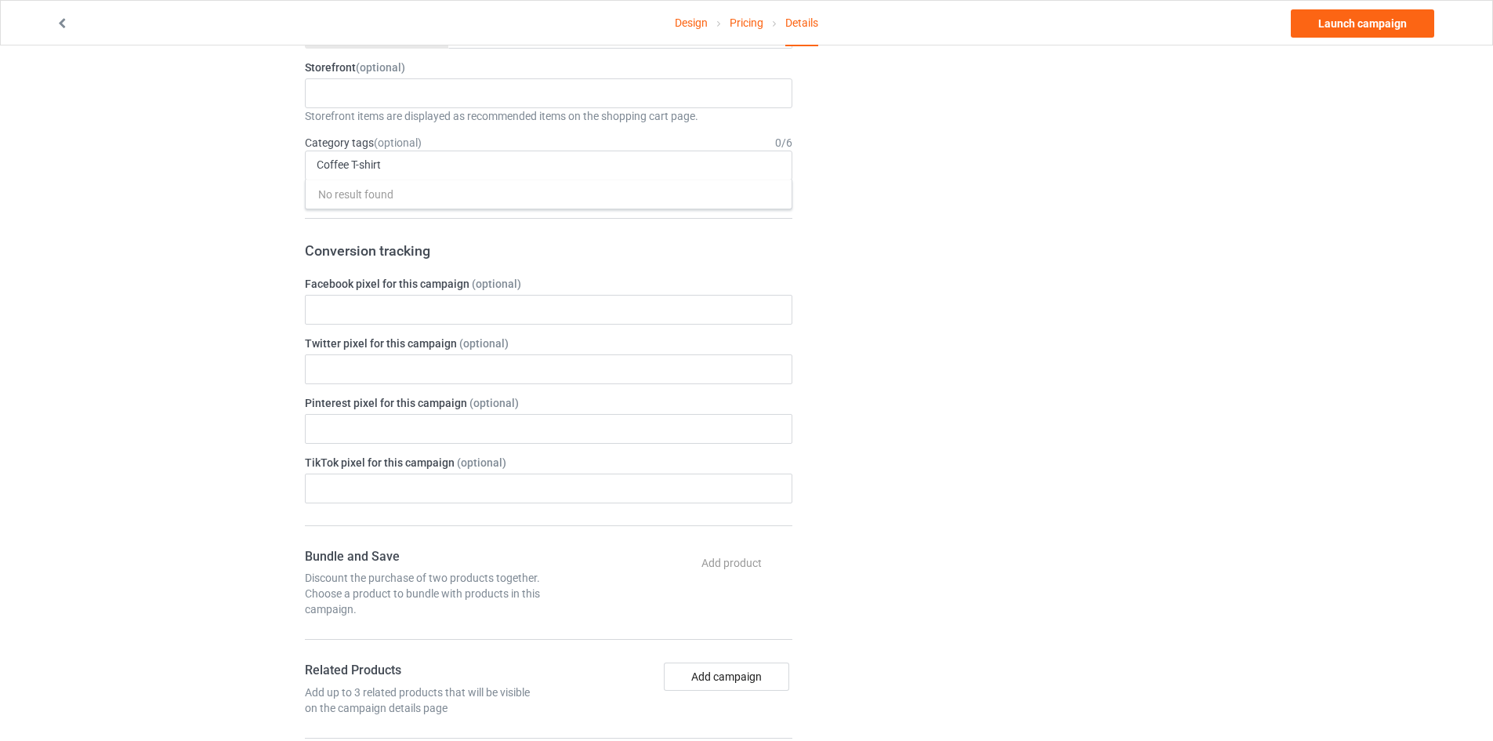
click at [909, 274] on div "Change default product or side" at bounding box center [1001, 452] width 396 height 1710
click at [397, 158] on div "Coffee T-shirt No result found 1 1 Month 1-12 Months 1-19 10 10 Month 100 10K R…" at bounding box center [549, 166] width 488 height 30
click at [401, 160] on input "Coffee T-shirt" at bounding box center [367, 164] width 100 height 13
click at [320, 160] on div at bounding box center [326, 158] width 27 height 5
type input "C"
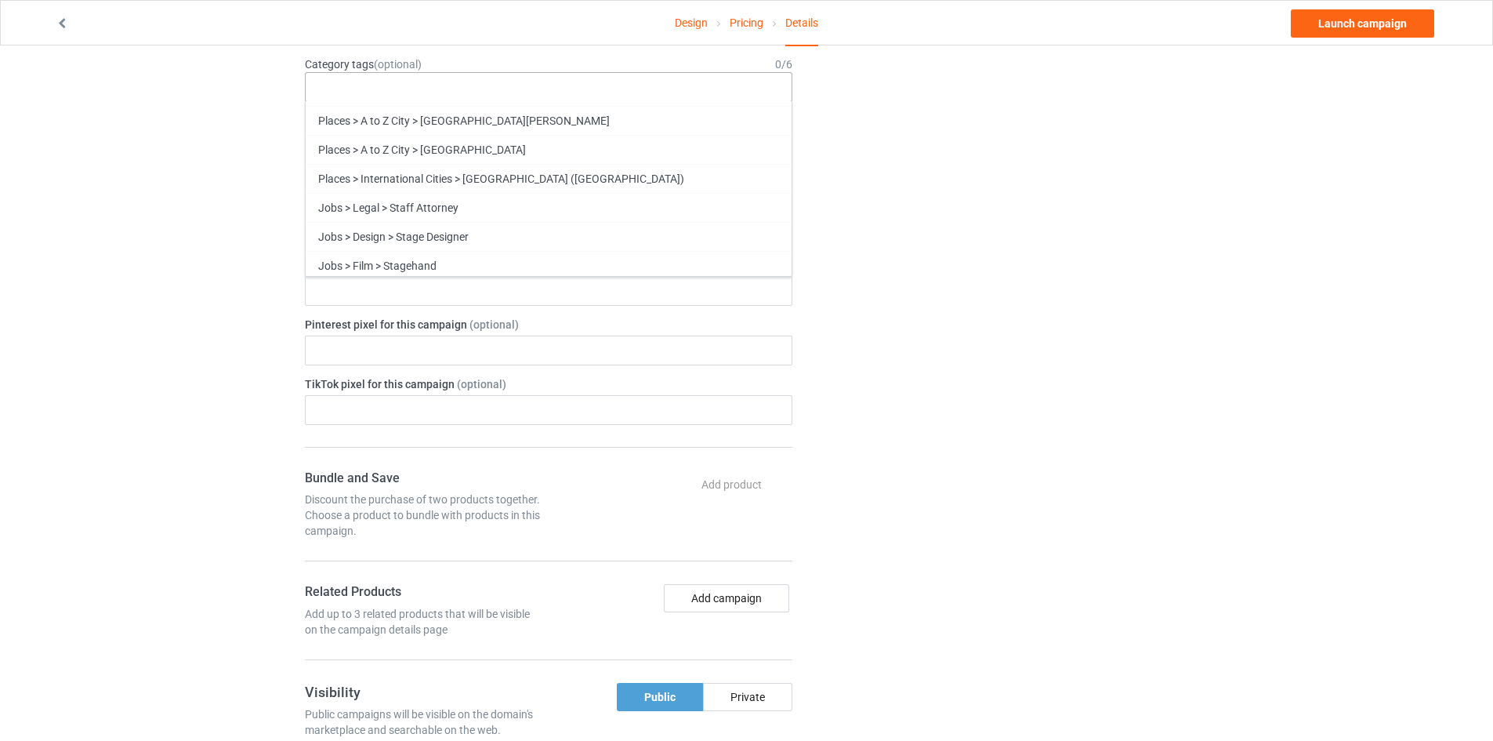
scroll to position [57358, 0]
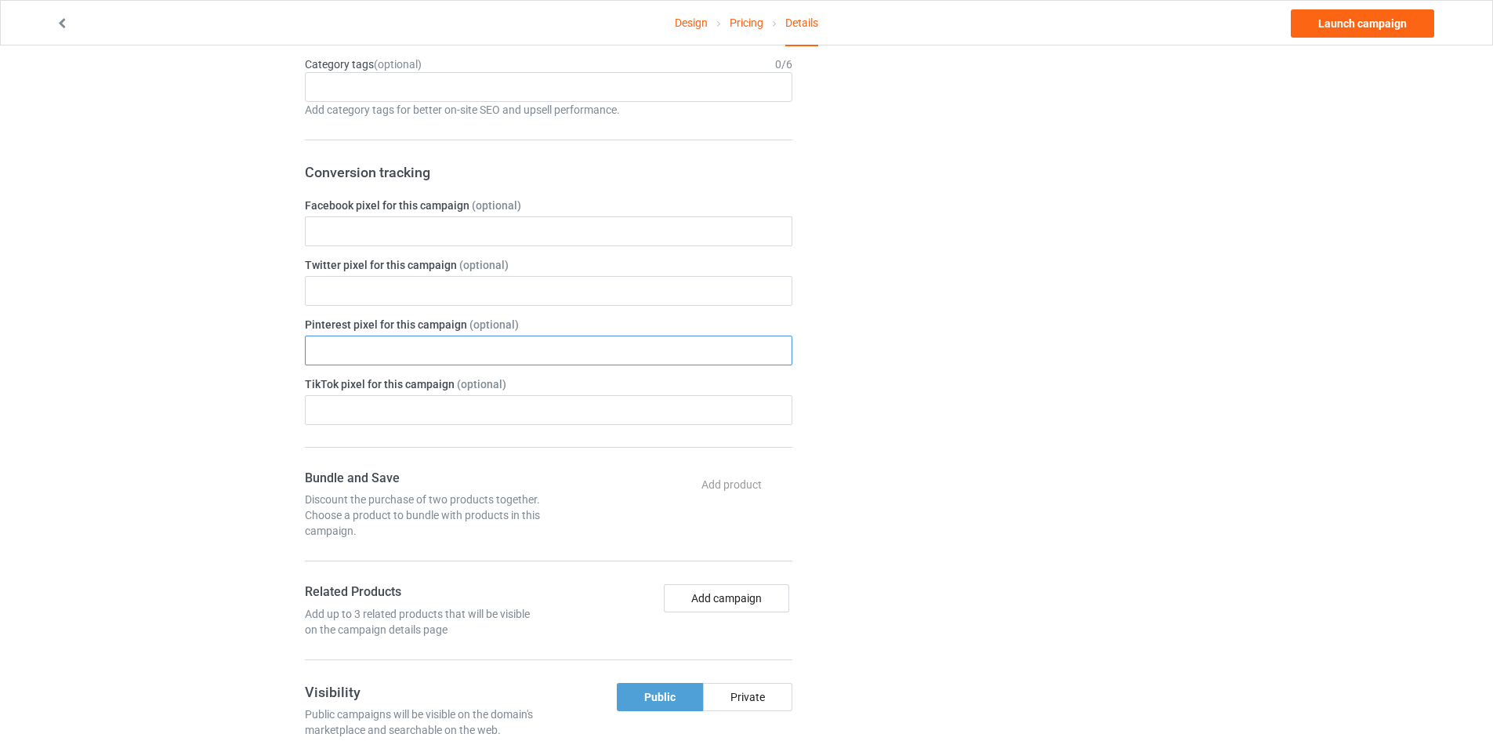
click at [515, 355] on input "text" at bounding box center [549, 350] width 488 height 30
click at [506, 350] on input "text" at bounding box center [549, 350] width 488 height 30
click at [736, 356] on input "text" at bounding box center [549, 350] width 488 height 30
click at [419, 403] on input "text" at bounding box center [549, 410] width 488 height 30
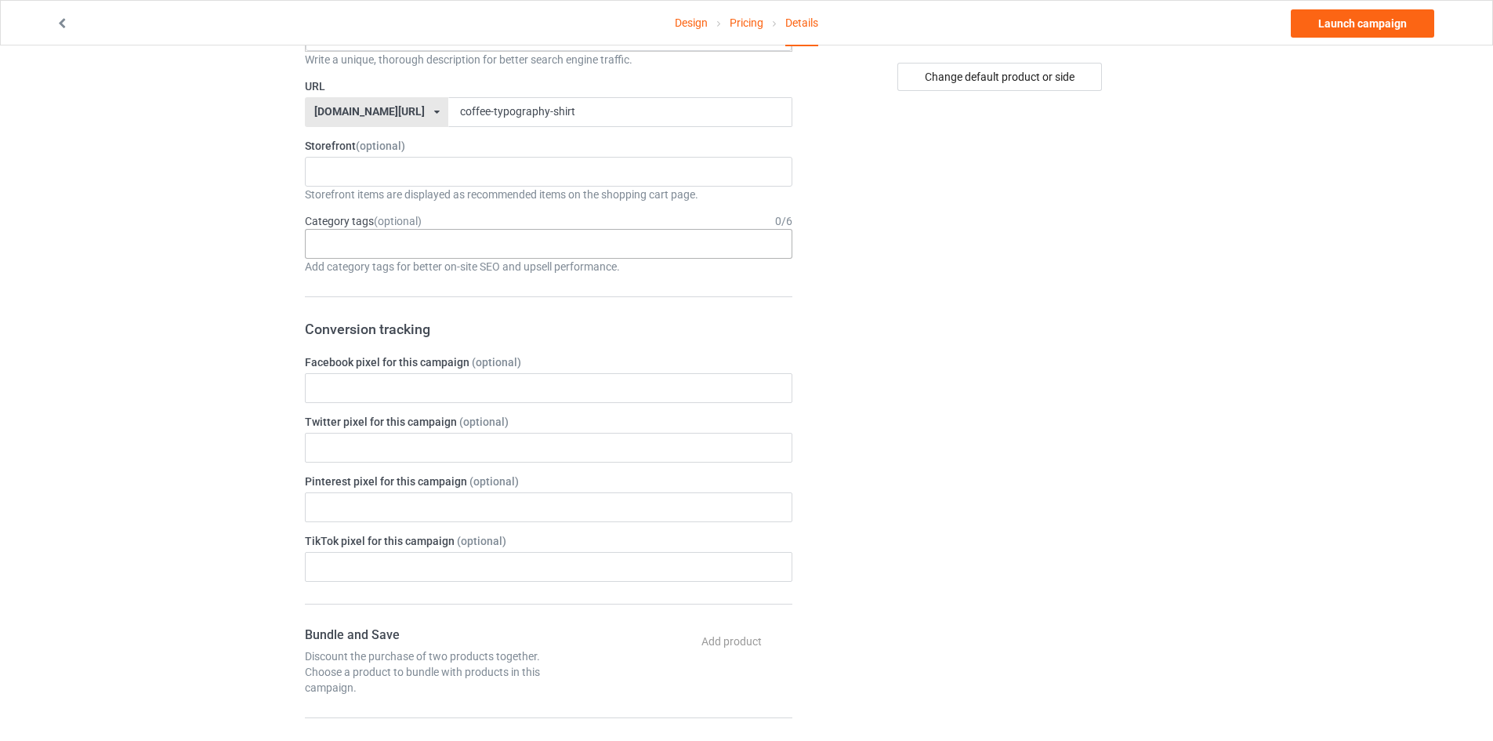
click at [436, 238] on div "Age > [DEMOGRAPHIC_DATA] > 1 Age > [DEMOGRAPHIC_DATA] Months > 1 Month Age > [D…" at bounding box center [549, 244] width 488 height 30
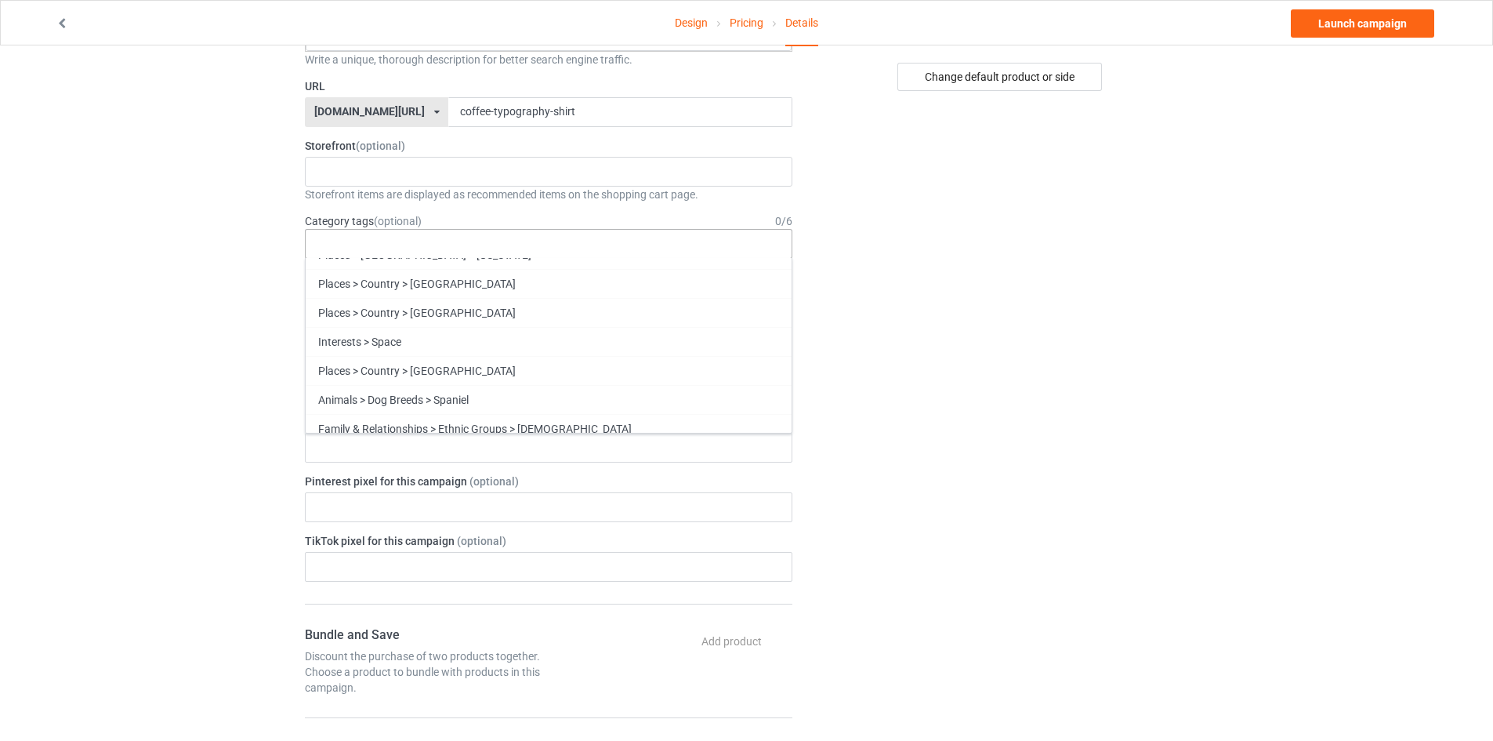
drag, startPoint x: 319, startPoint y: 269, endPoint x: 629, endPoint y: 452, distance: 359.9
click at [578, 433] on div "Age > [DEMOGRAPHIC_DATA] > 1 Age > [DEMOGRAPHIC_DATA] Months > 1 Month Age > [D…" at bounding box center [549, 346] width 488 height 176
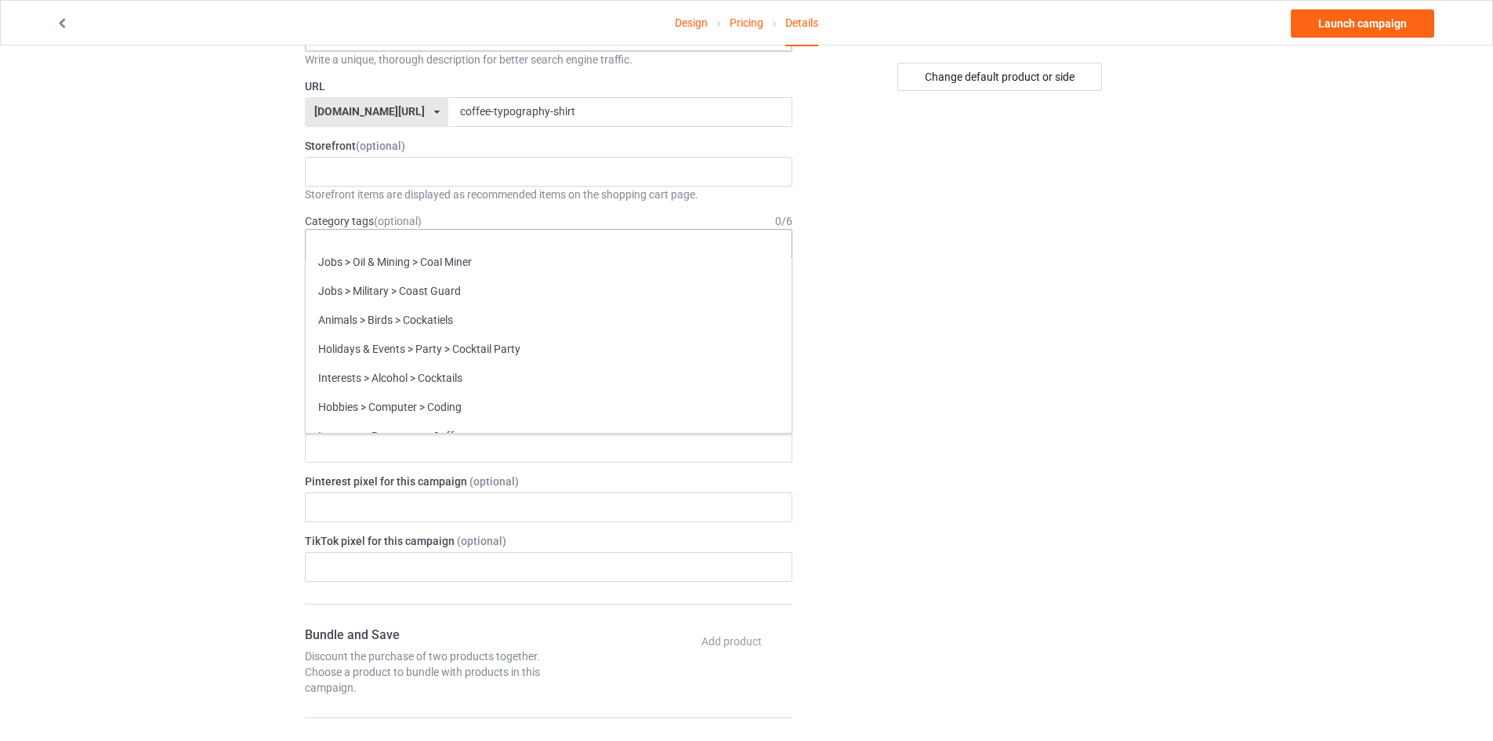
scroll to position [0, 0]
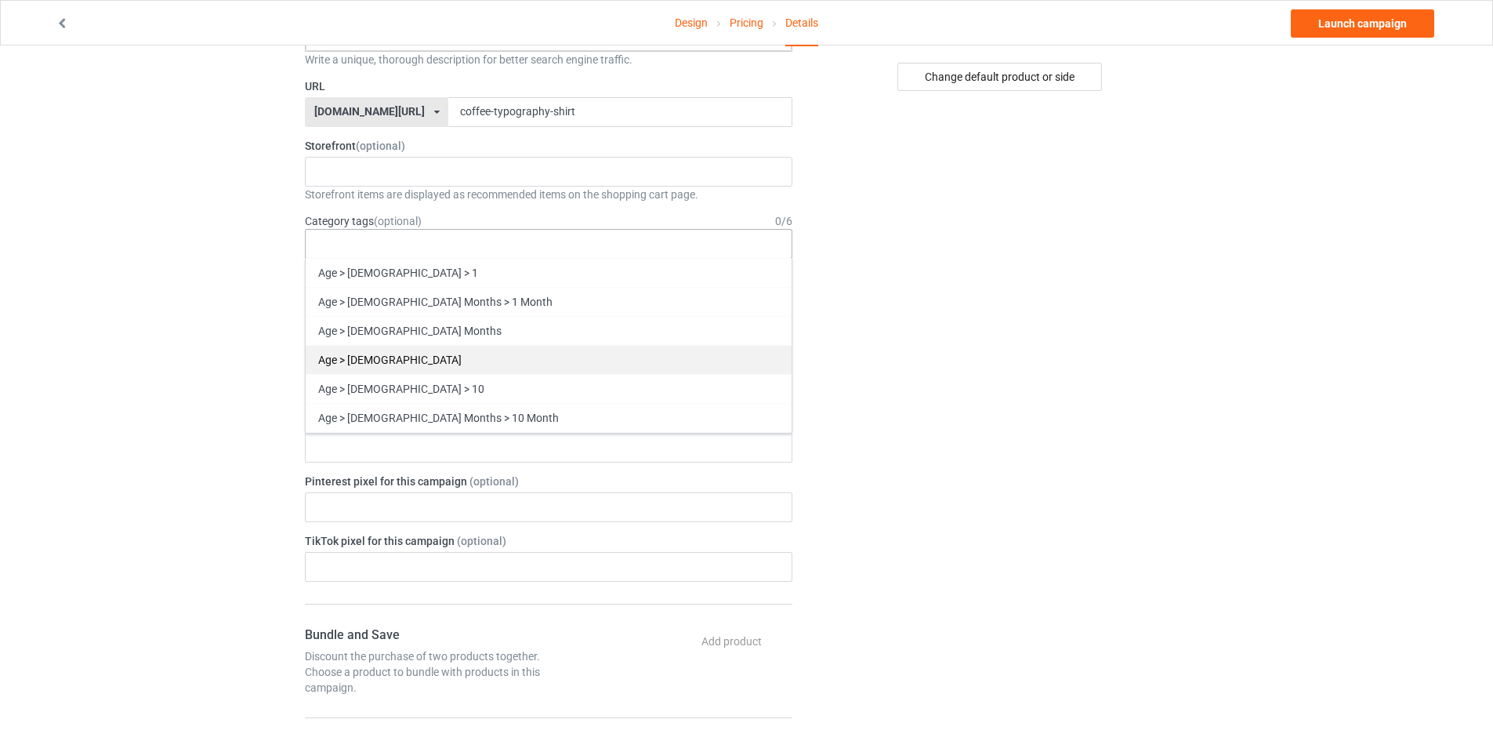
click at [384, 351] on div "Age > [DEMOGRAPHIC_DATA]" at bounding box center [549, 359] width 486 height 29
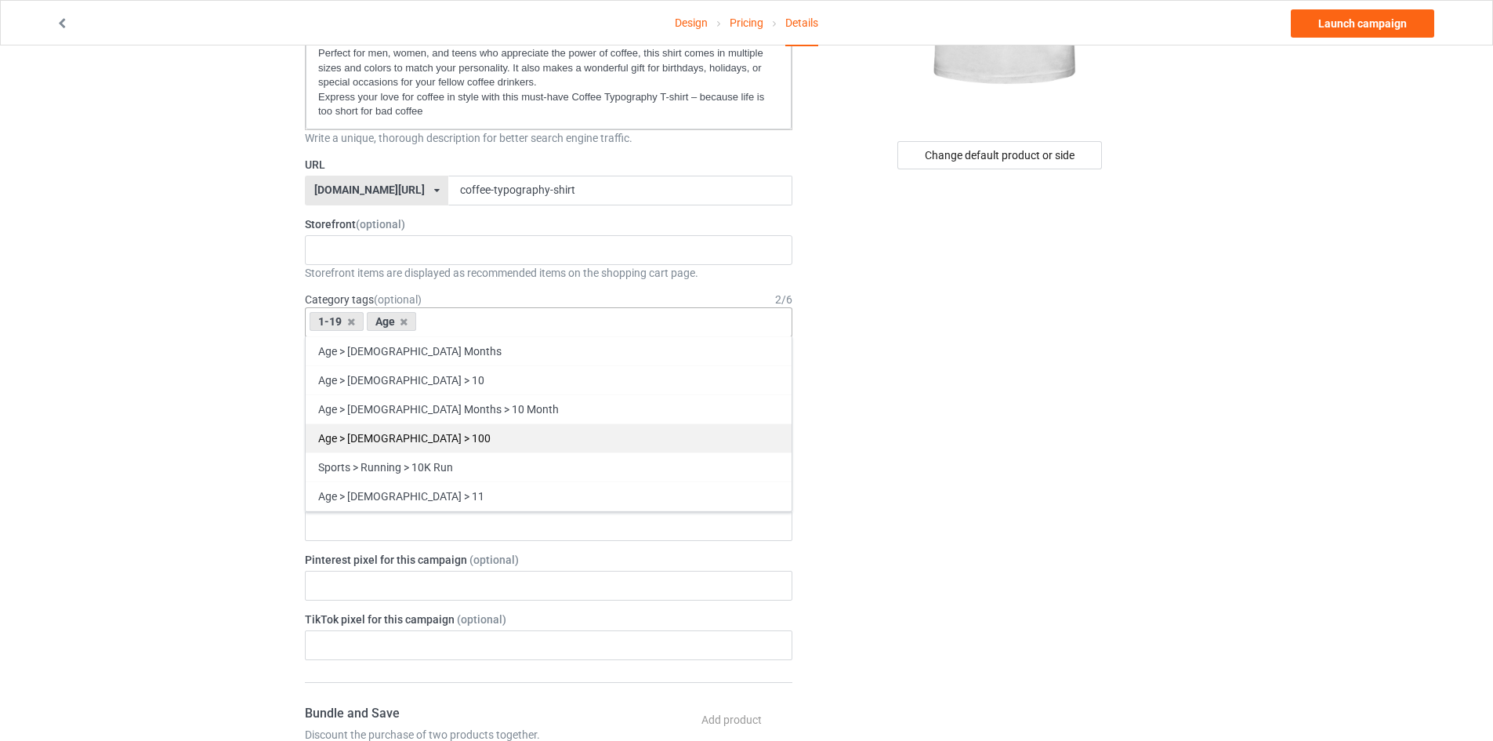
scroll to position [78, 0]
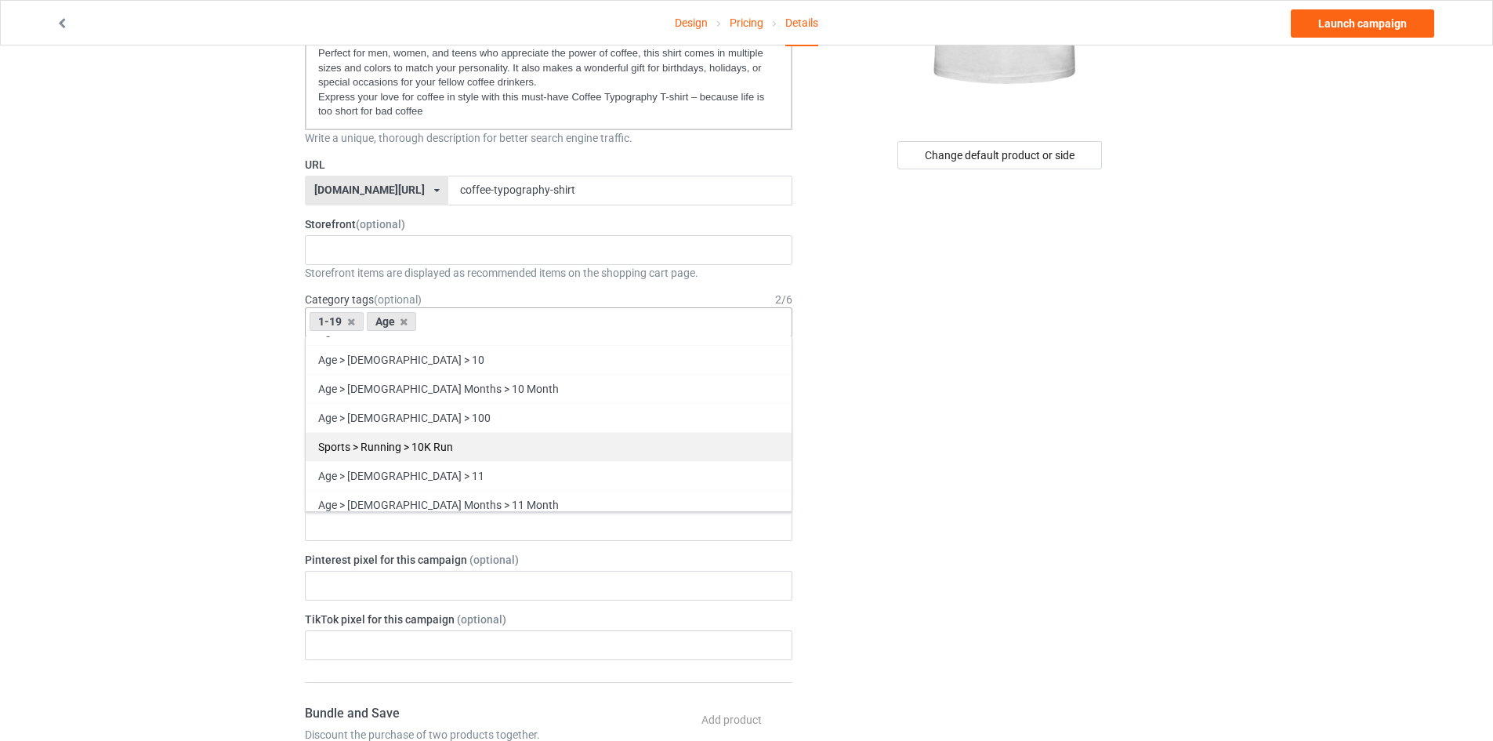
click at [480, 448] on div "Sports > Running > 10K Run" at bounding box center [549, 446] width 486 height 29
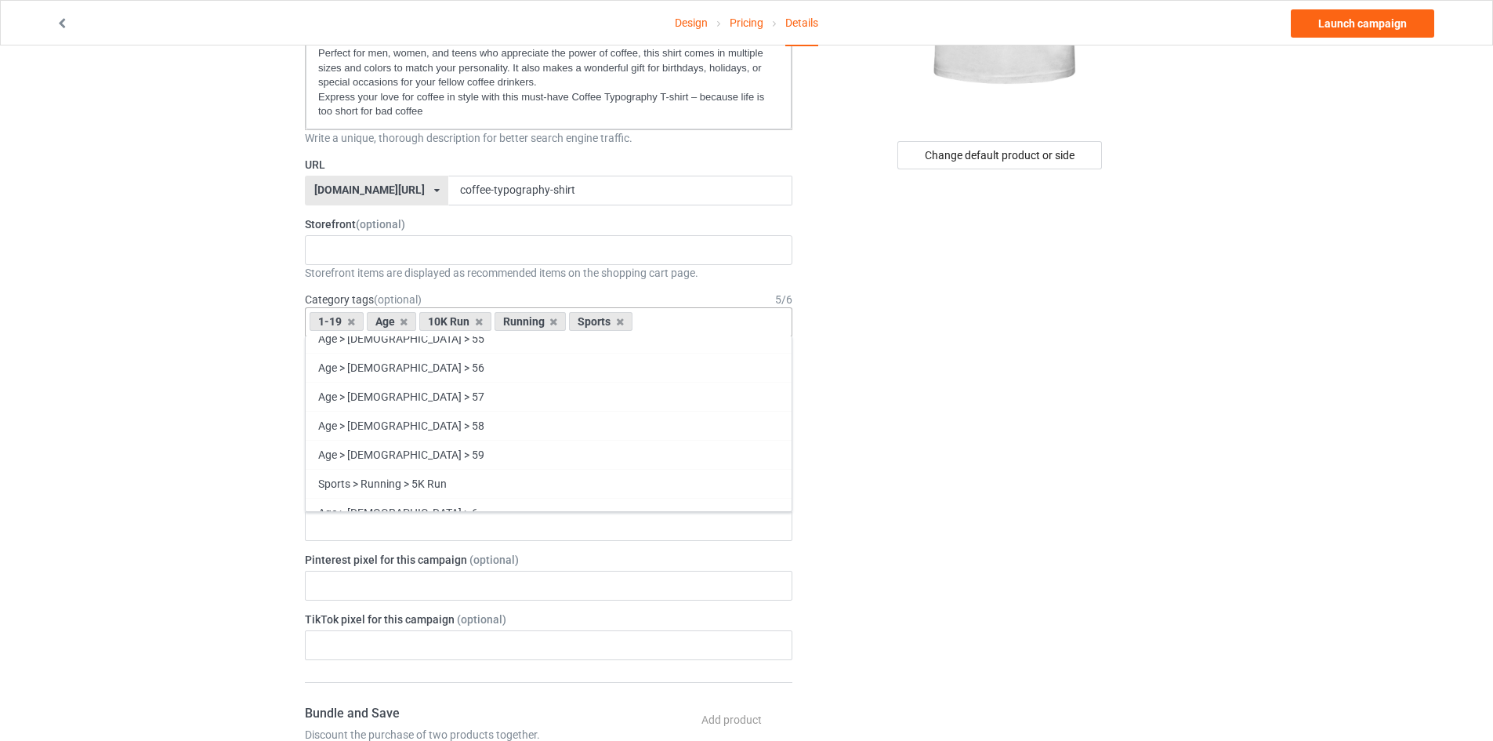
scroll to position [2195, 0]
click at [982, 351] on div "Change default product or side" at bounding box center [1001, 609] width 396 height 1710
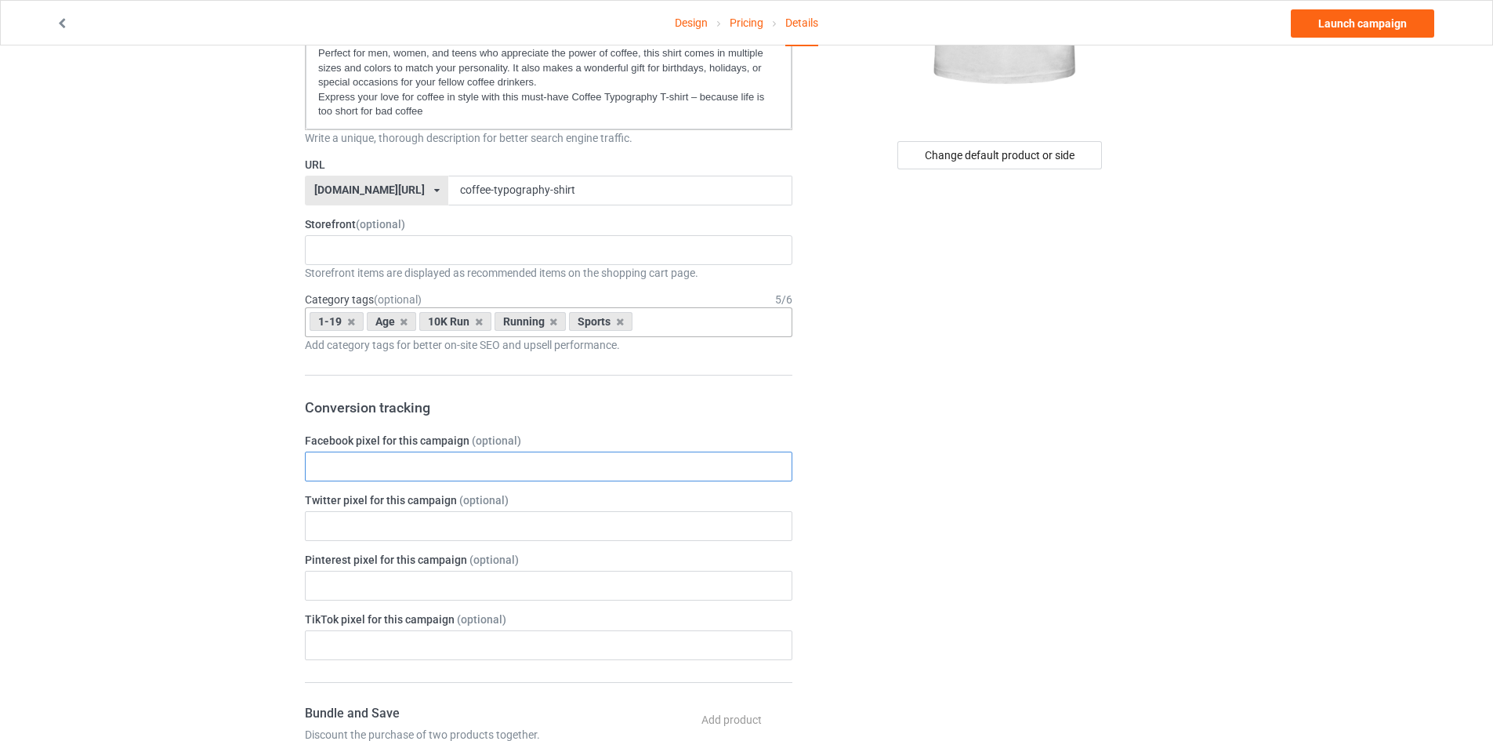
click at [502, 462] on input "text" at bounding box center [549, 467] width 488 height 30
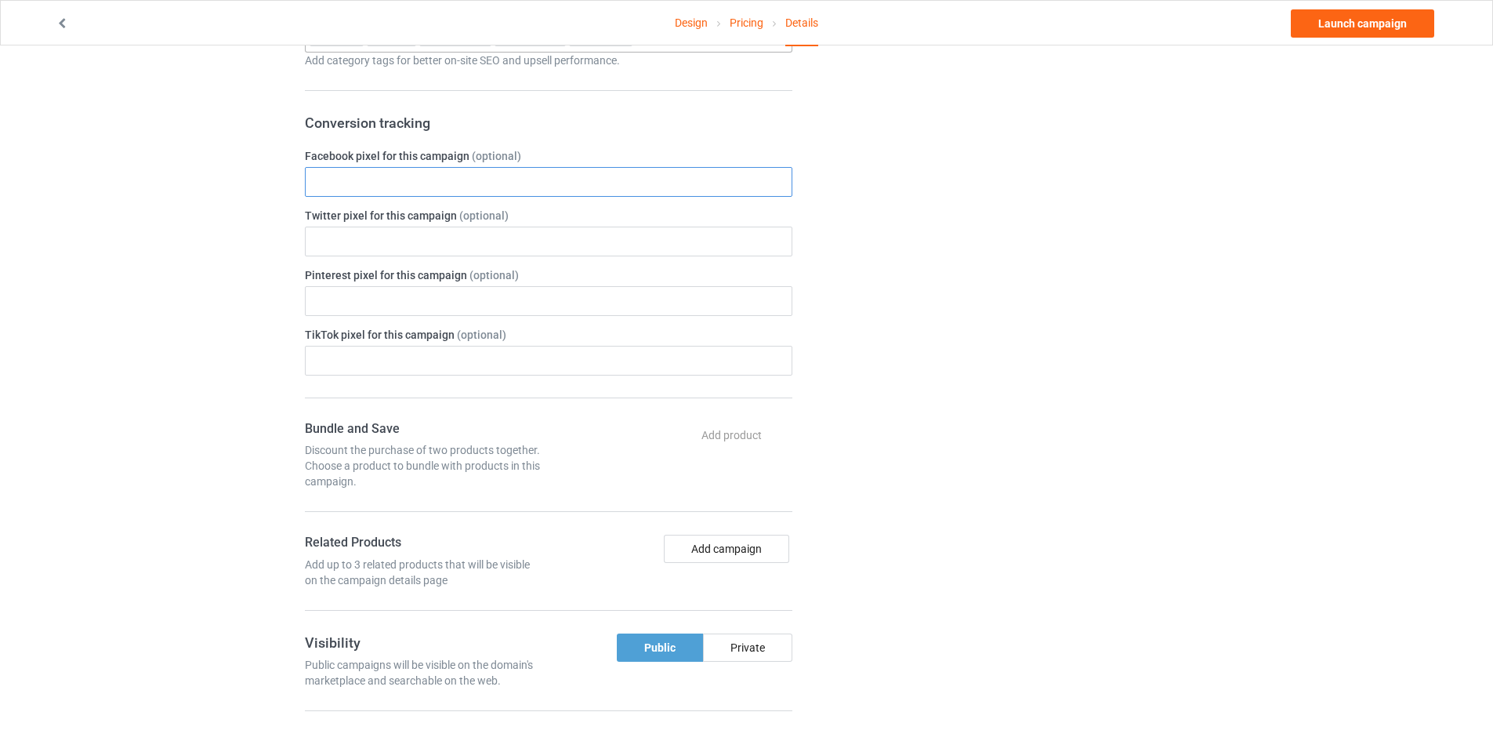
scroll to position [784, 0]
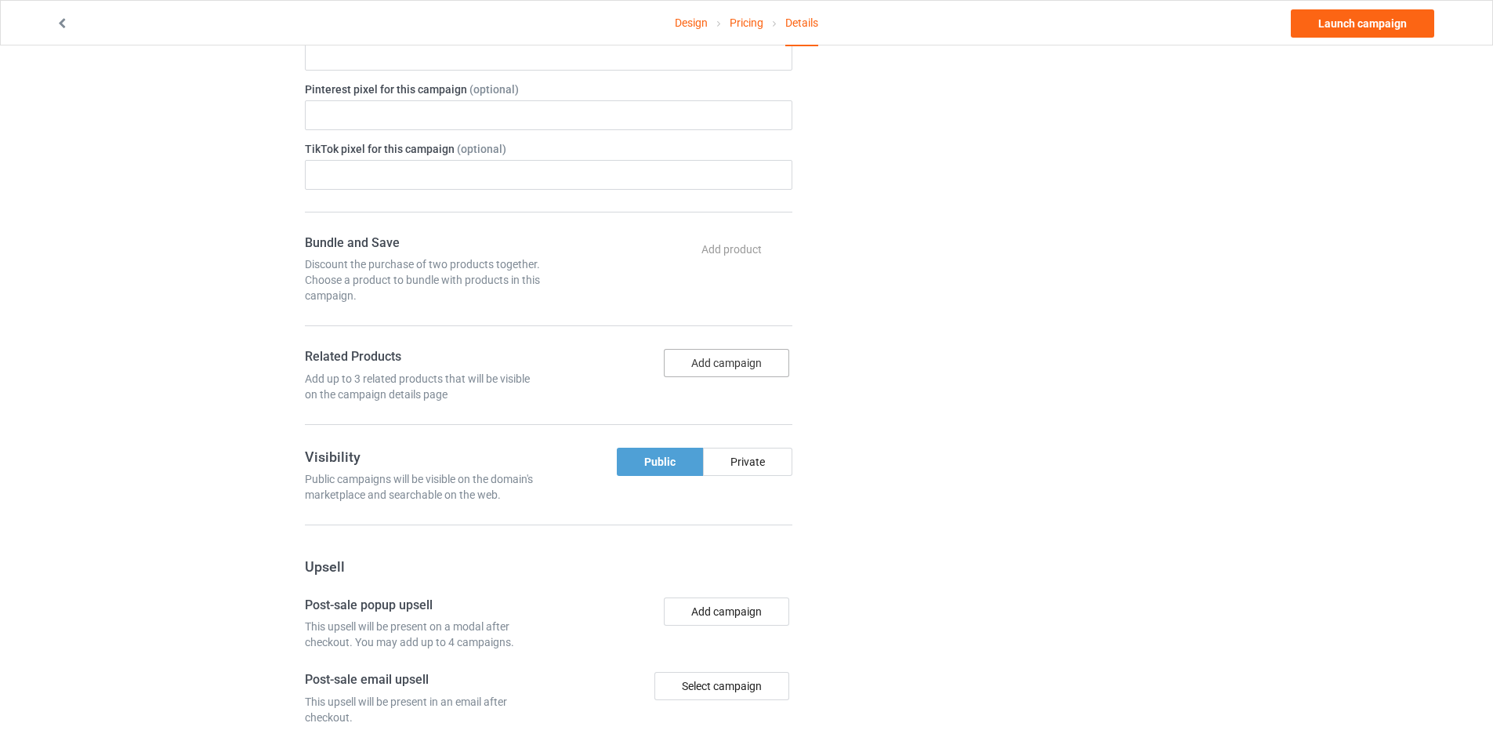
click at [718, 359] on button "Add campaign" at bounding box center [726, 363] width 125 height 28
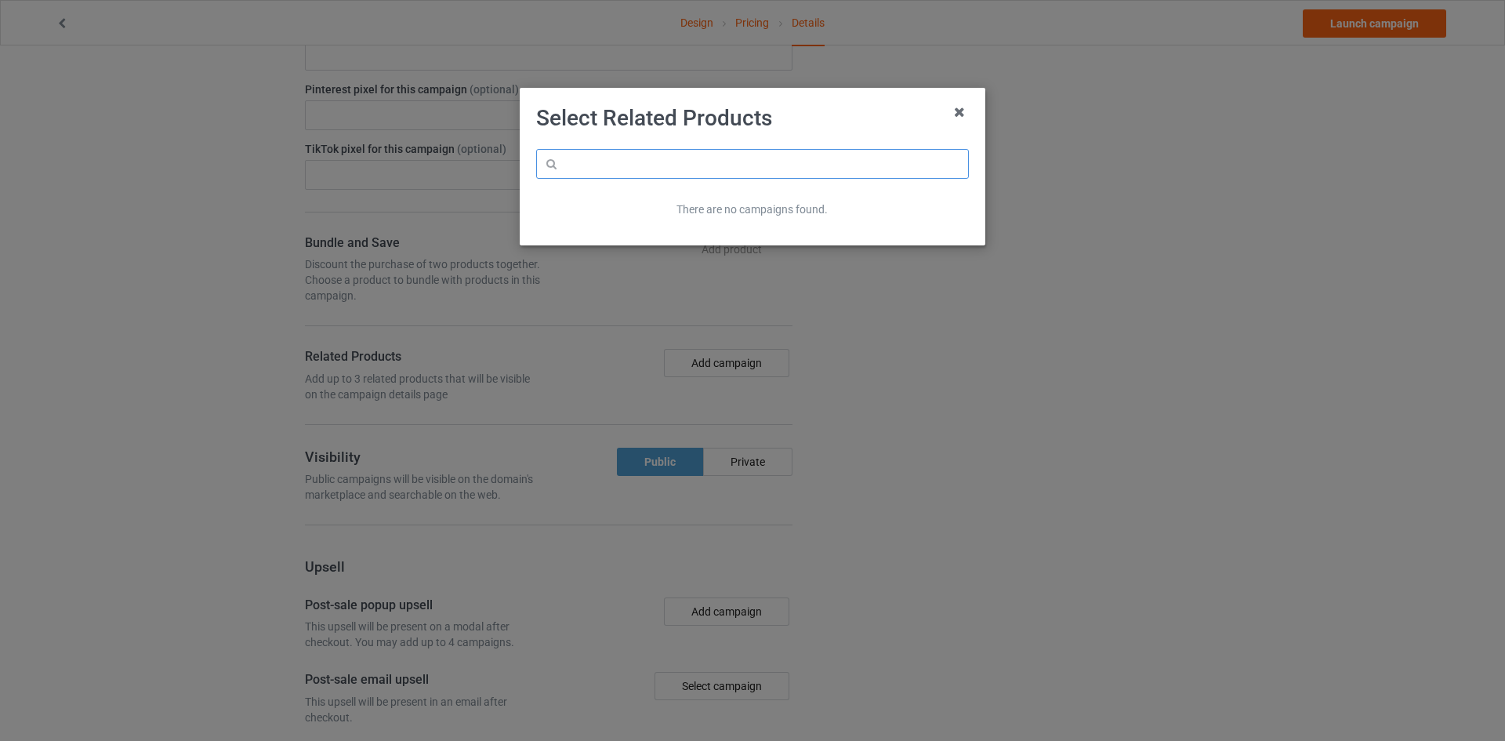
click at [638, 170] on input "text" at bounding box center [752, 164] width 433 height 30
click at [639, 171] on input "Mog" at bounding box center [752, 164] width 433 height 30
click at [740, 203] on div "There are no campaigns found." at bounding box center [752, 210] width 411 height 16
click at [629, 156] on input "Mog" at bounding box center [752, 164] width 433 height 30
type input "M"
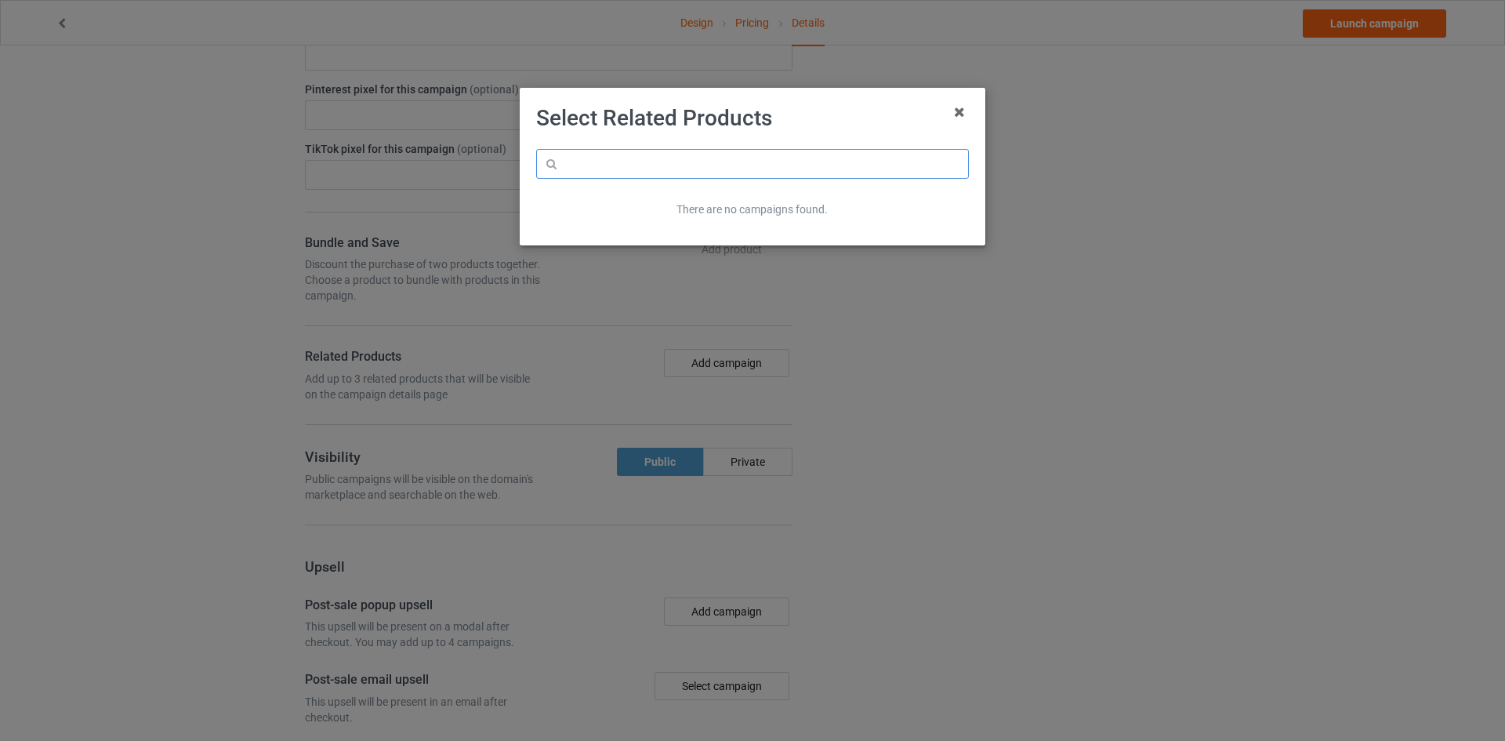
type input "T"
click at [950, 112] on icon at bounding box center [959, 112] width 25 height 25
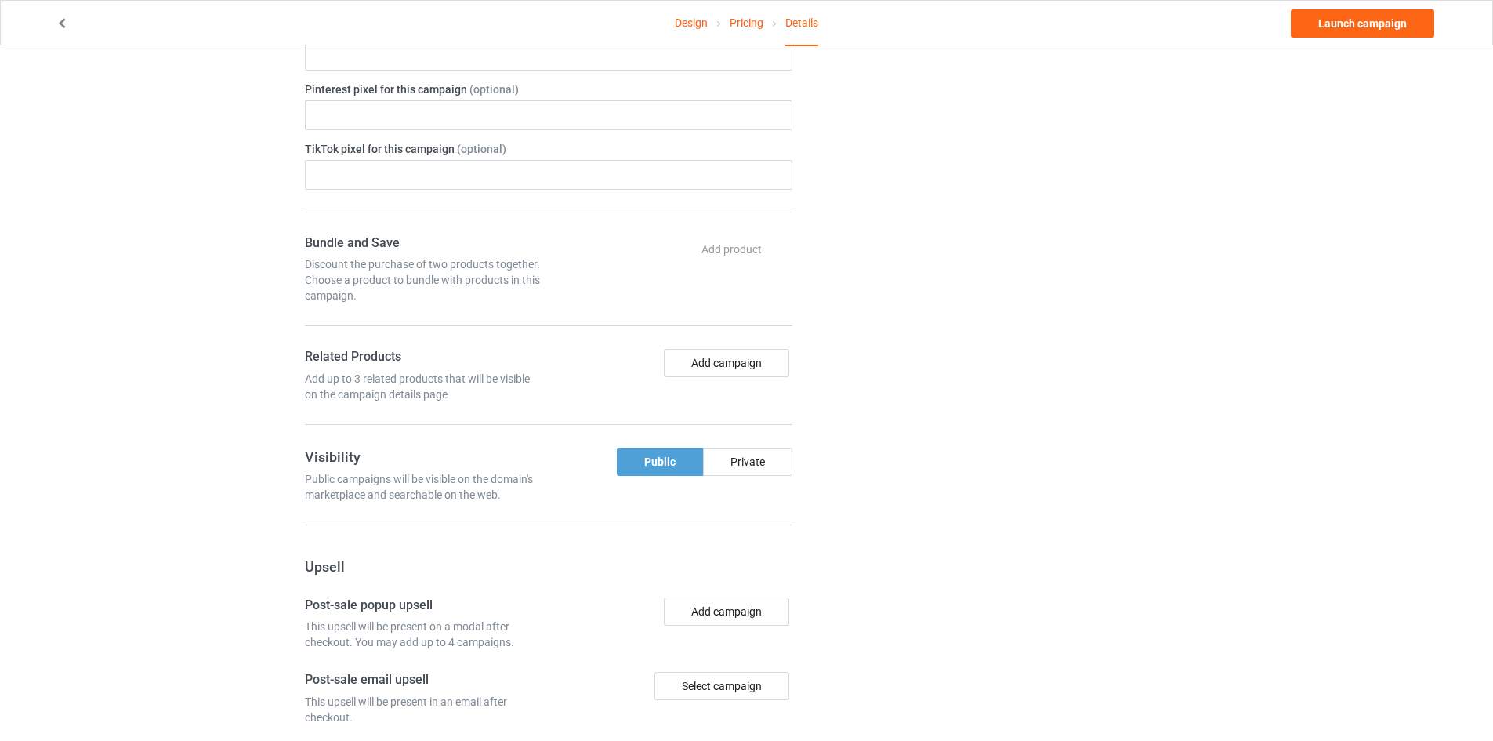
scroll to position [1059, 0]
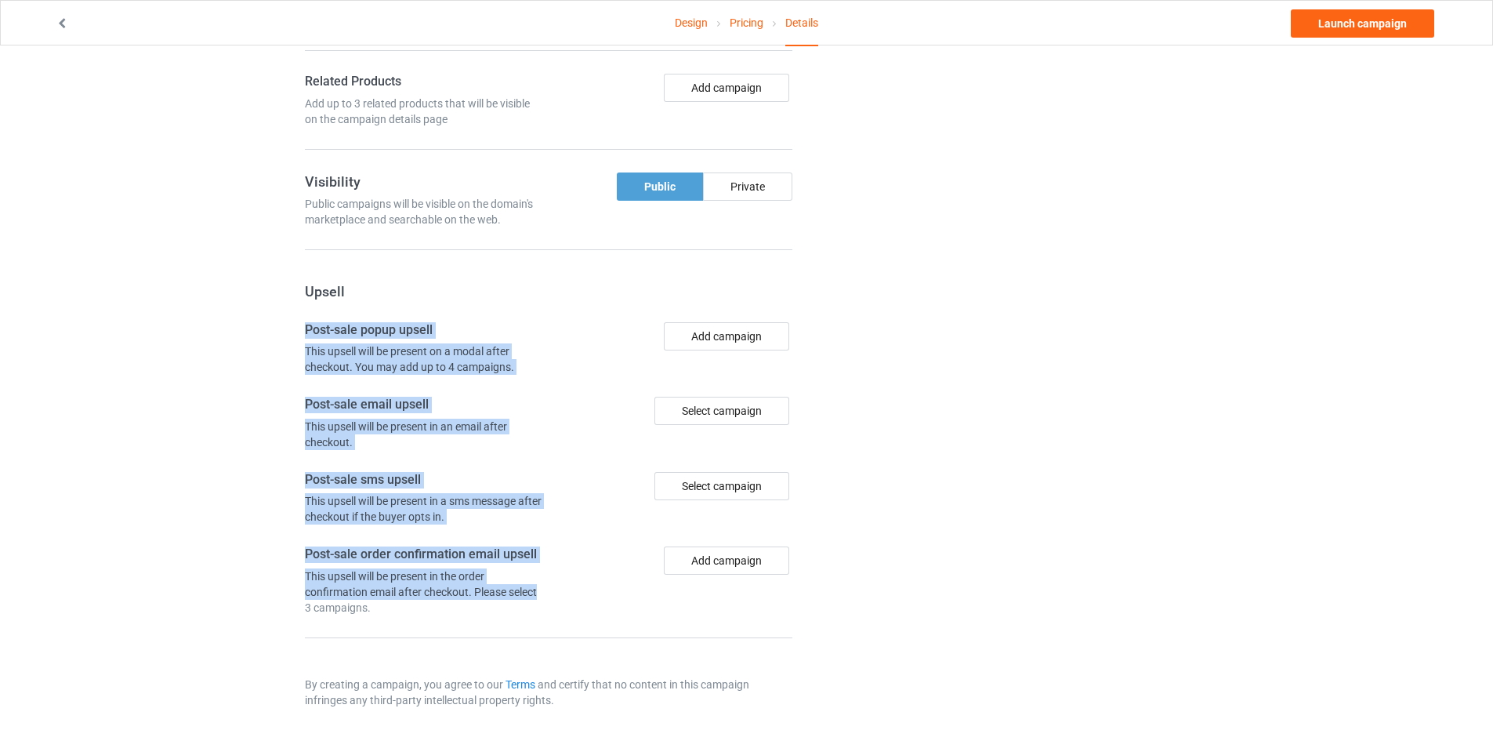
copy form "Post-sale popup upsell This upsell will be present on a modal after checkout. Y…"
drag, startPoint x: 258, startPoint y: 325, endPoint x: 543, endPoint y: 597, distance: 394.7
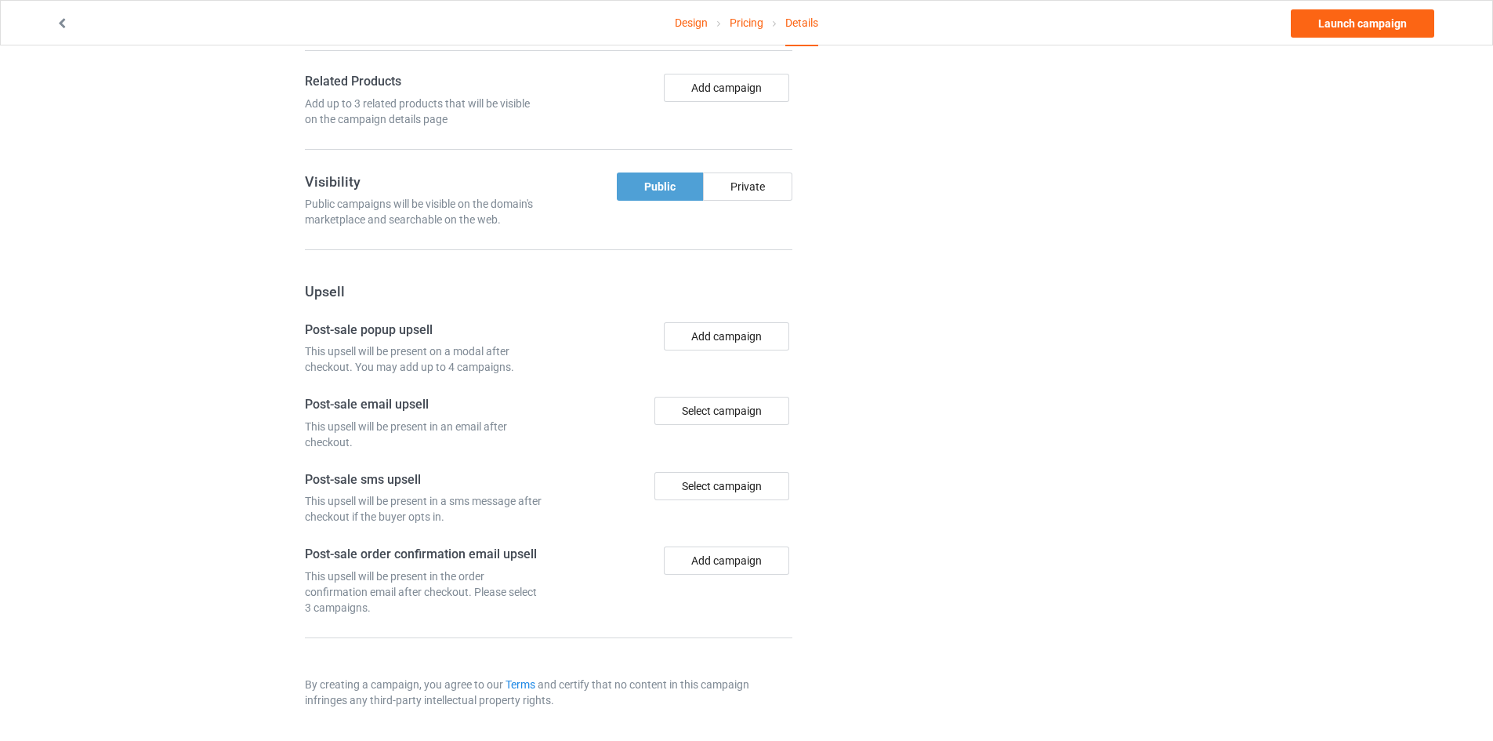
click at [756, 332] on button "Add campaign" at bounding box center [726, 336] width 125 height 28
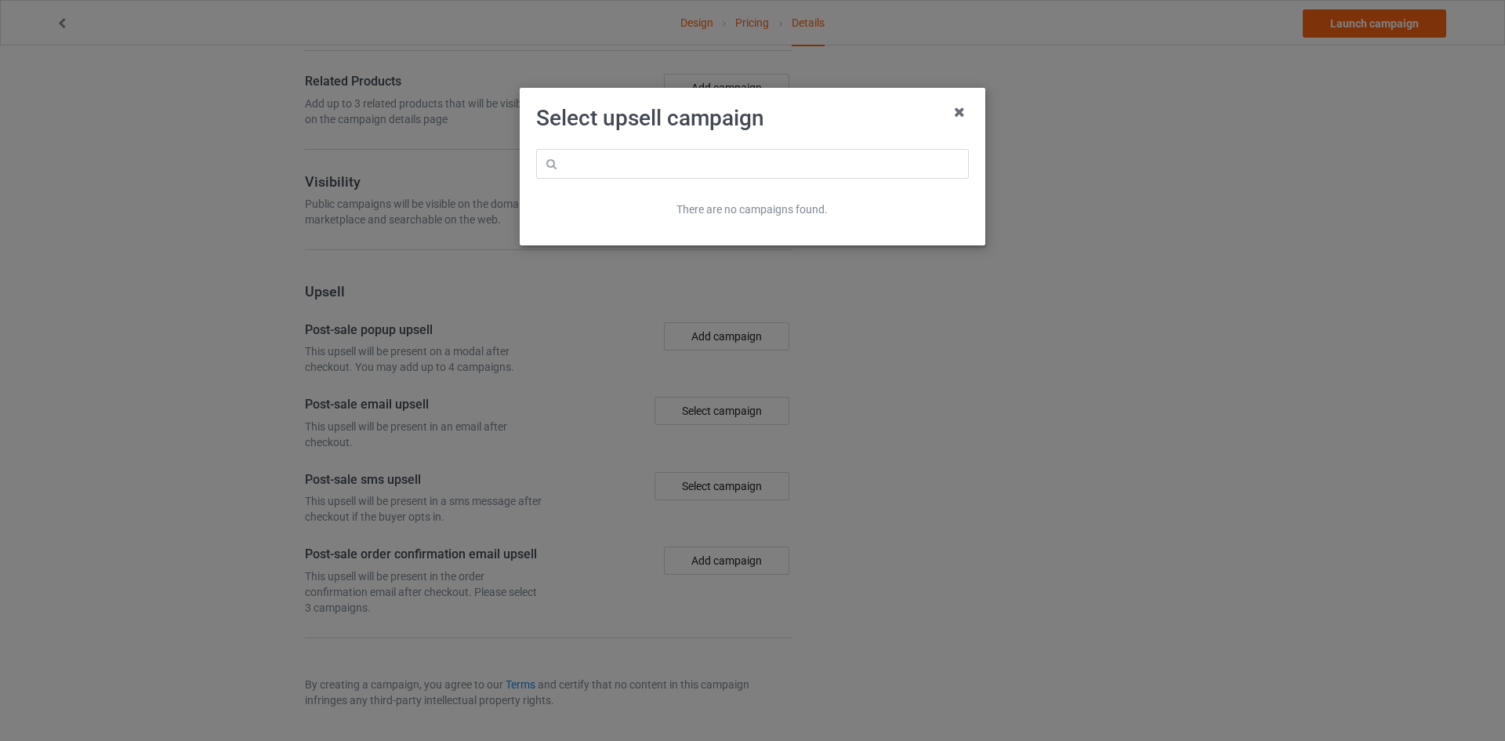
click at [959, 111] on icon at bounding box center [959, 112] width 25 height 25
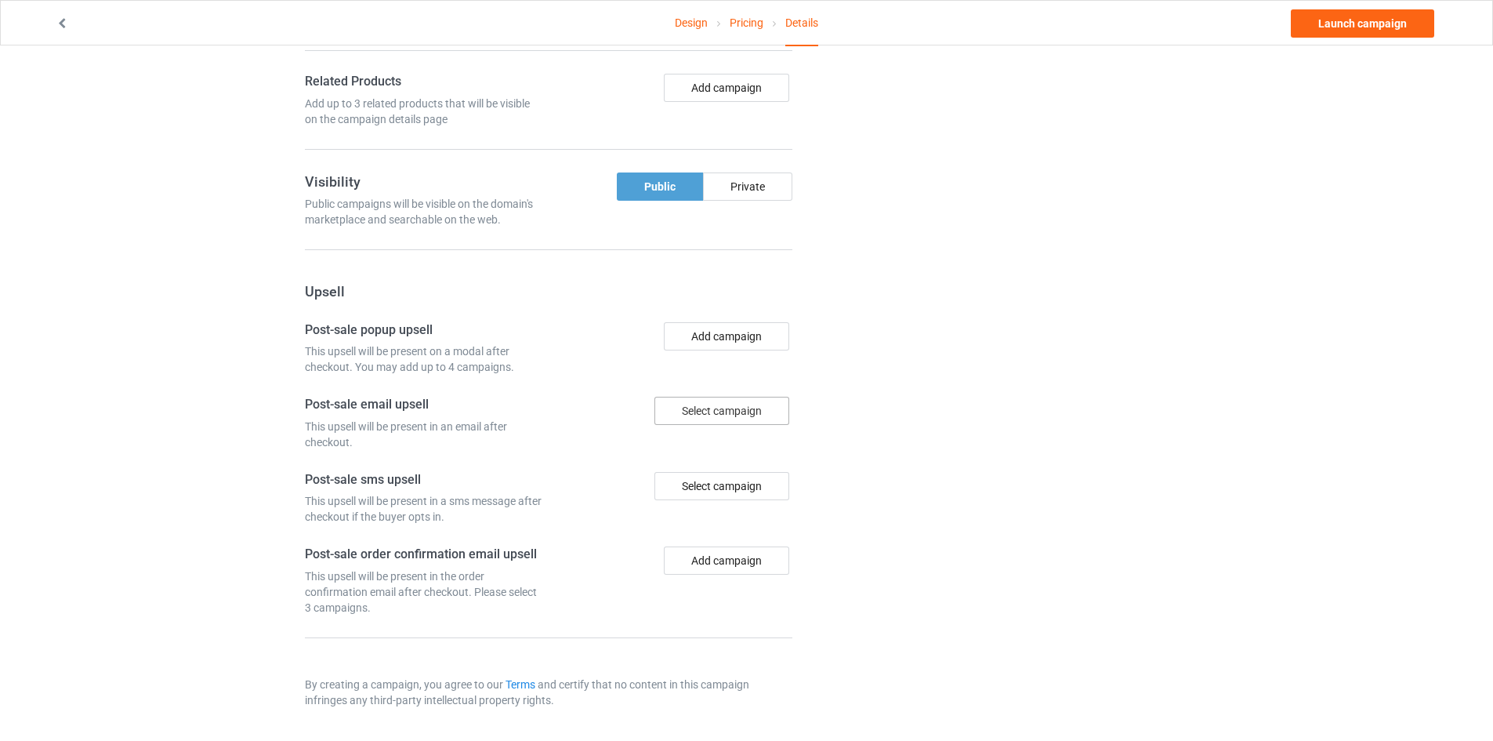
click at [772, 406] on div "Select campaign" at bounding box center [722, 411] width 135 height 28
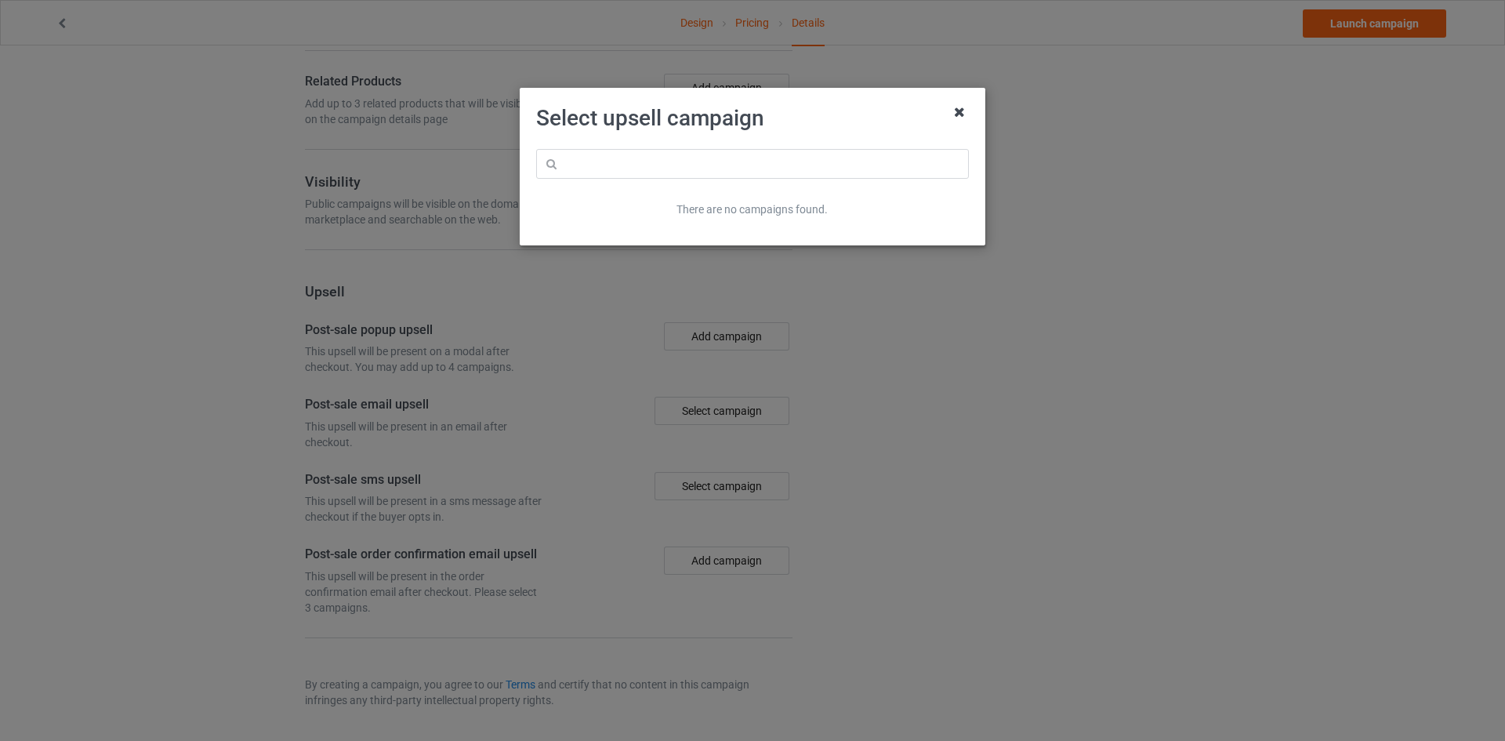
click at [955, 107] on icon at bounding box center [959, 112] width 25 height 25
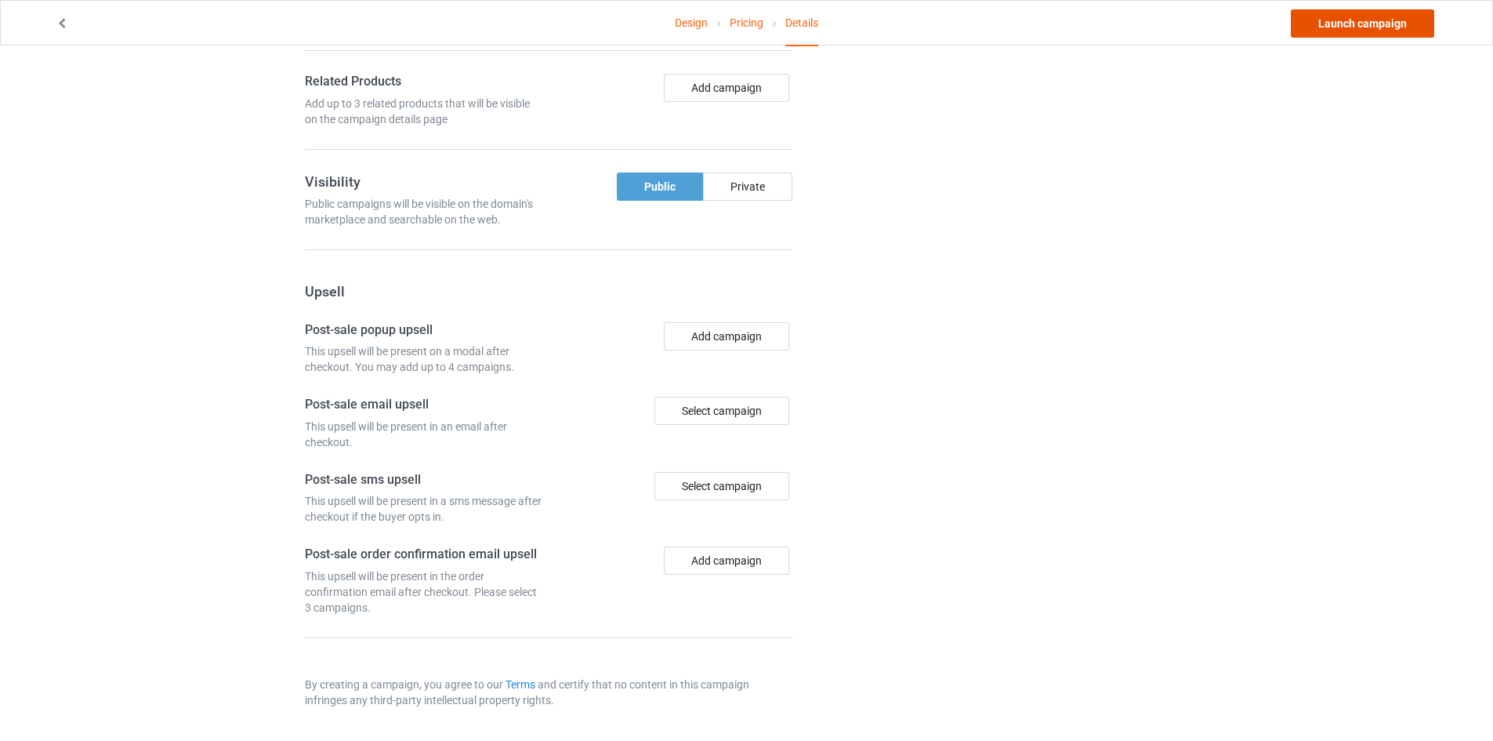
click at [1329, 16] on link "Launch campaign" at bounding box center [1362, 23] width 143 height 28
